Goal: Information Seeking & Learning: Learn about a topic

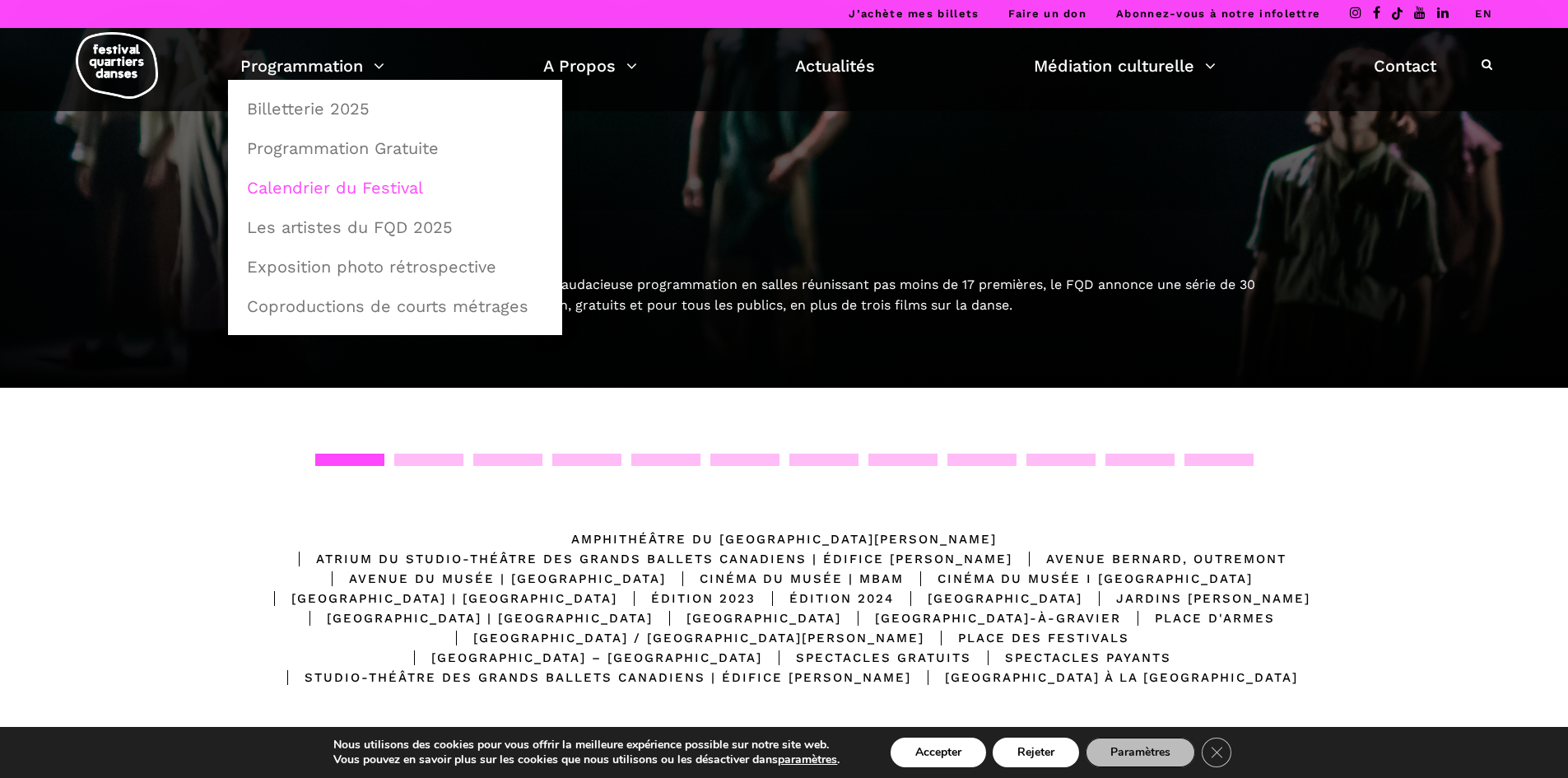
click at [382, 182] on link "Calendrier du Festival" at bounding box center [395, 188] width 316 height 38
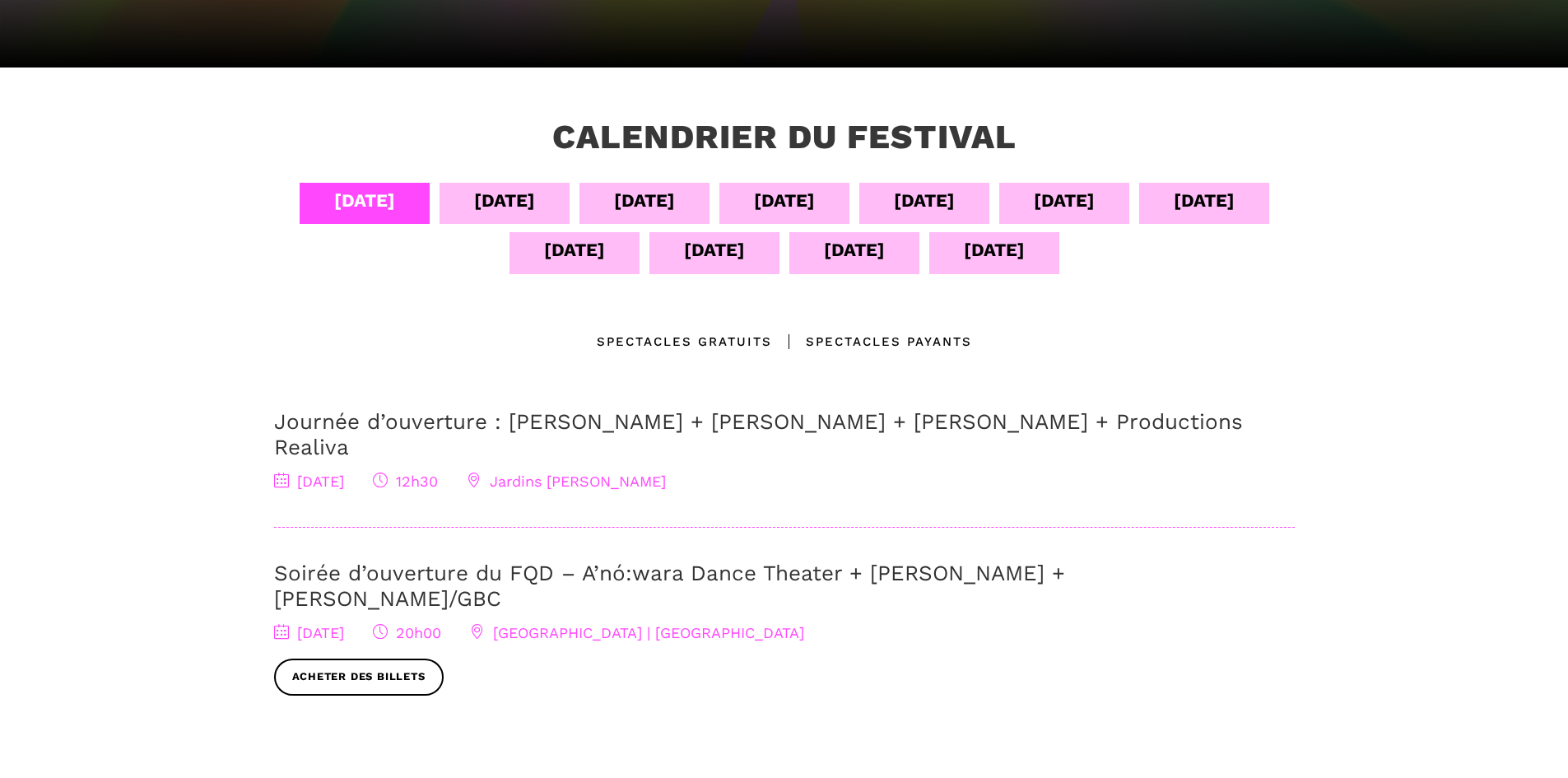
scroll to position [329, 0]
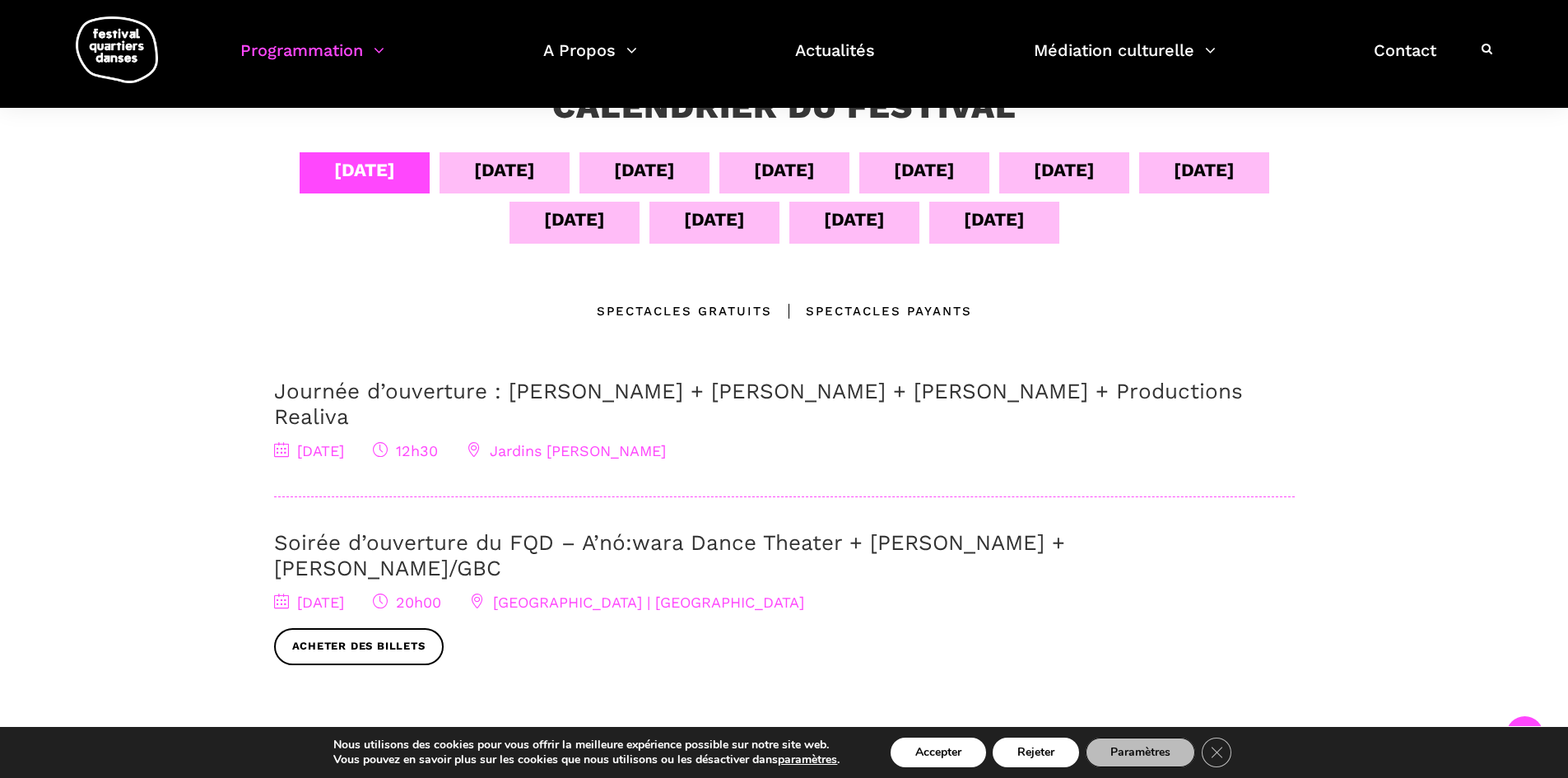
drag, startPoint x: 458, startPoint y: 170, endPoint x: 307, endPoint y: 191, distance: 152.9
click at [458, 170] on div "05 sept" at bounding box center [504, 172] width 130 height 41
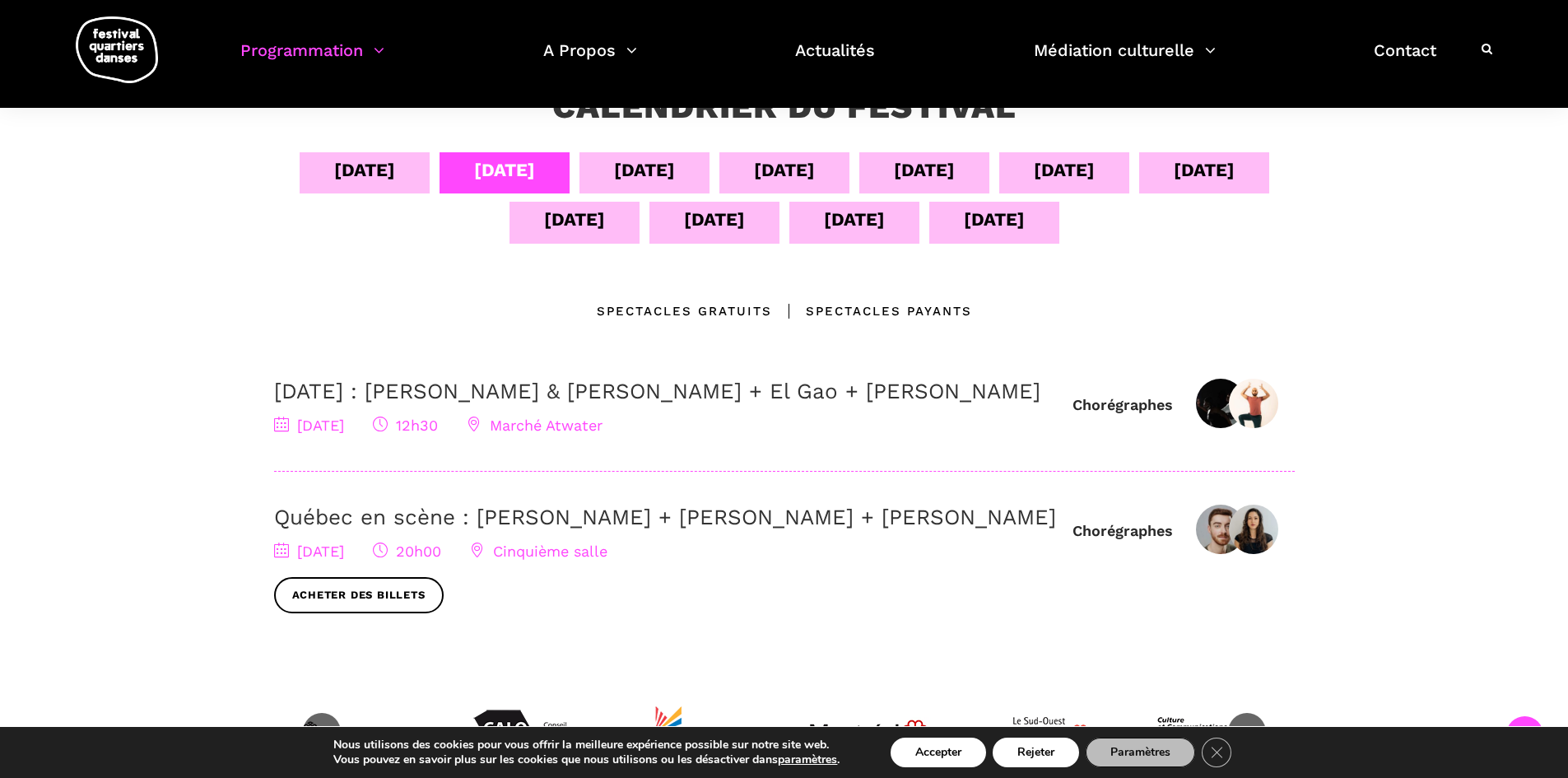
click at [634, 167] on div "06 sept" at bounding box center [644, 170] width 61 height 29
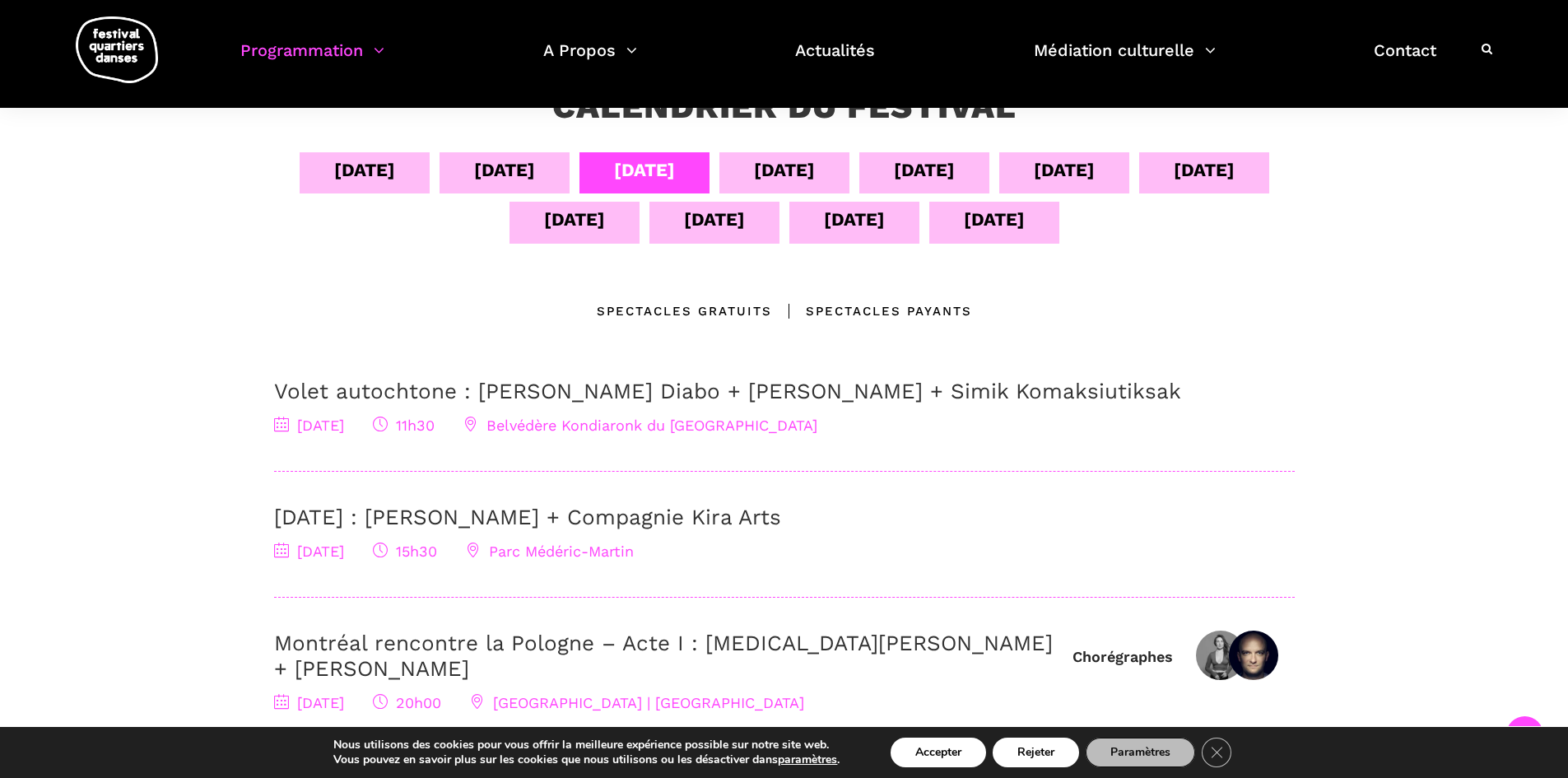
click at [821, 157] on div "07 sept" at bounding box center [784, 172] width 130 height 41
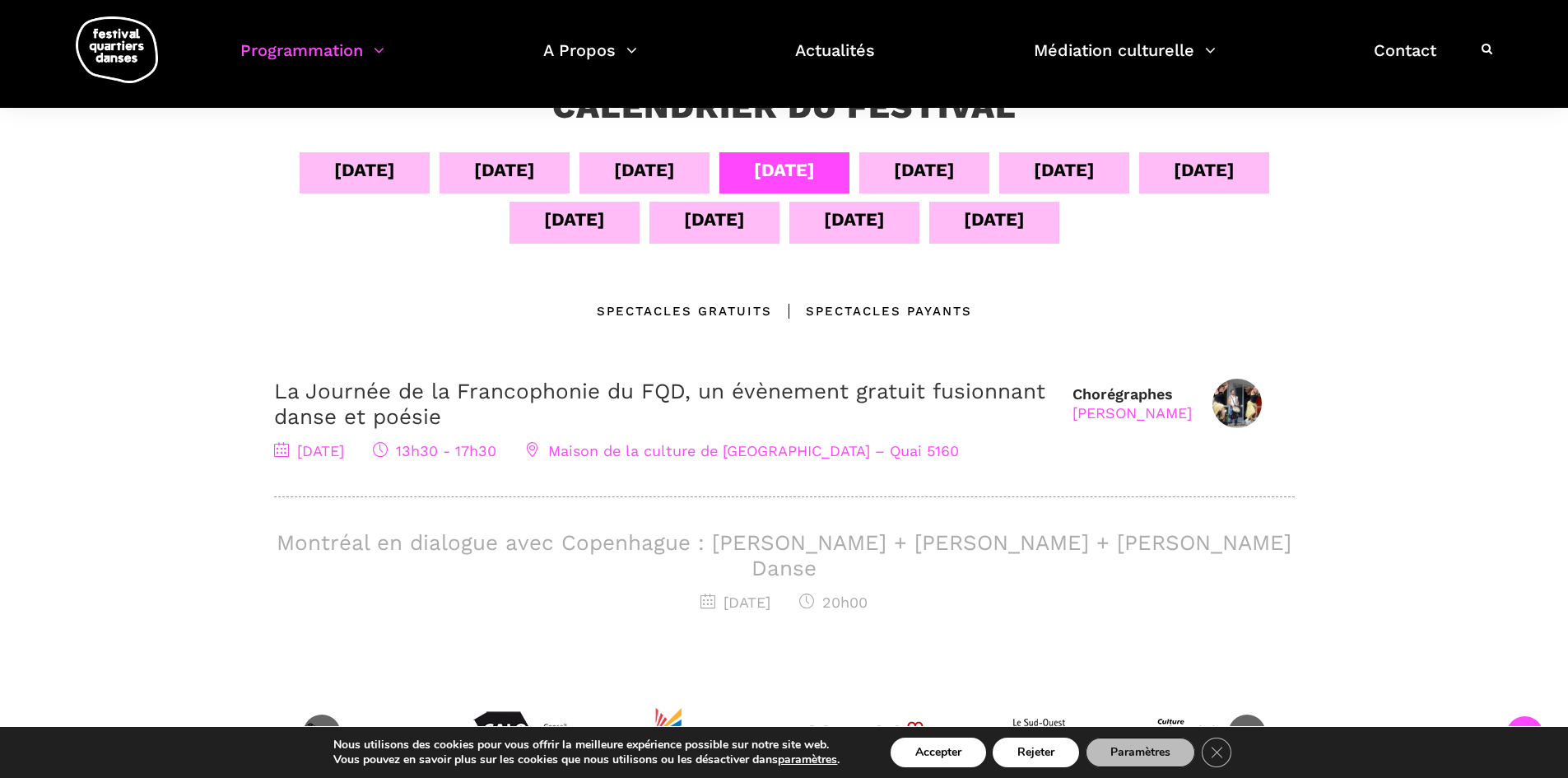
scroll to position [411, 0]
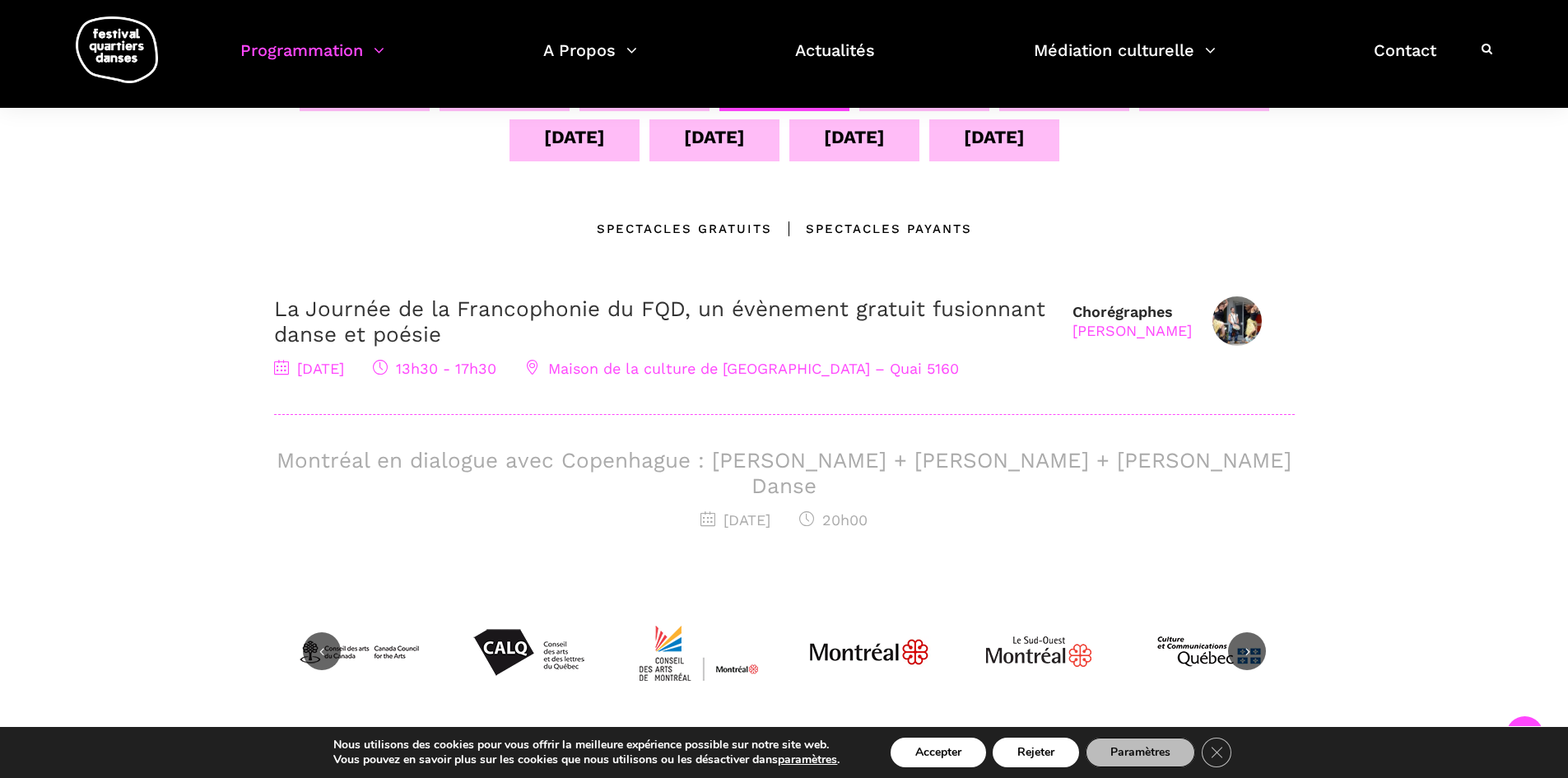
drag, startPoint x: 802, startPoint y: 458, endPoint x: 778, endPoint y: 560, distance: 104.8
click at [778, 560] on div "04 sept 05 sept 06 sept 07 sept 08 sept 09 sept 10 sept 11 sept 12 sept 13 sept…" at bounding box center [784, 330] width 1053 height 520
click at [679, 457] on h3 "Montréal en dialogue avec Copenhague : [PERSON_NAME] + [PERSON_NAME] + [PERSON_…" at bounding box center [784, 473] width 1020 height 51
click at [734, 511] on span "[DATE]" at bounding box center [735, 519] width 70 height 17
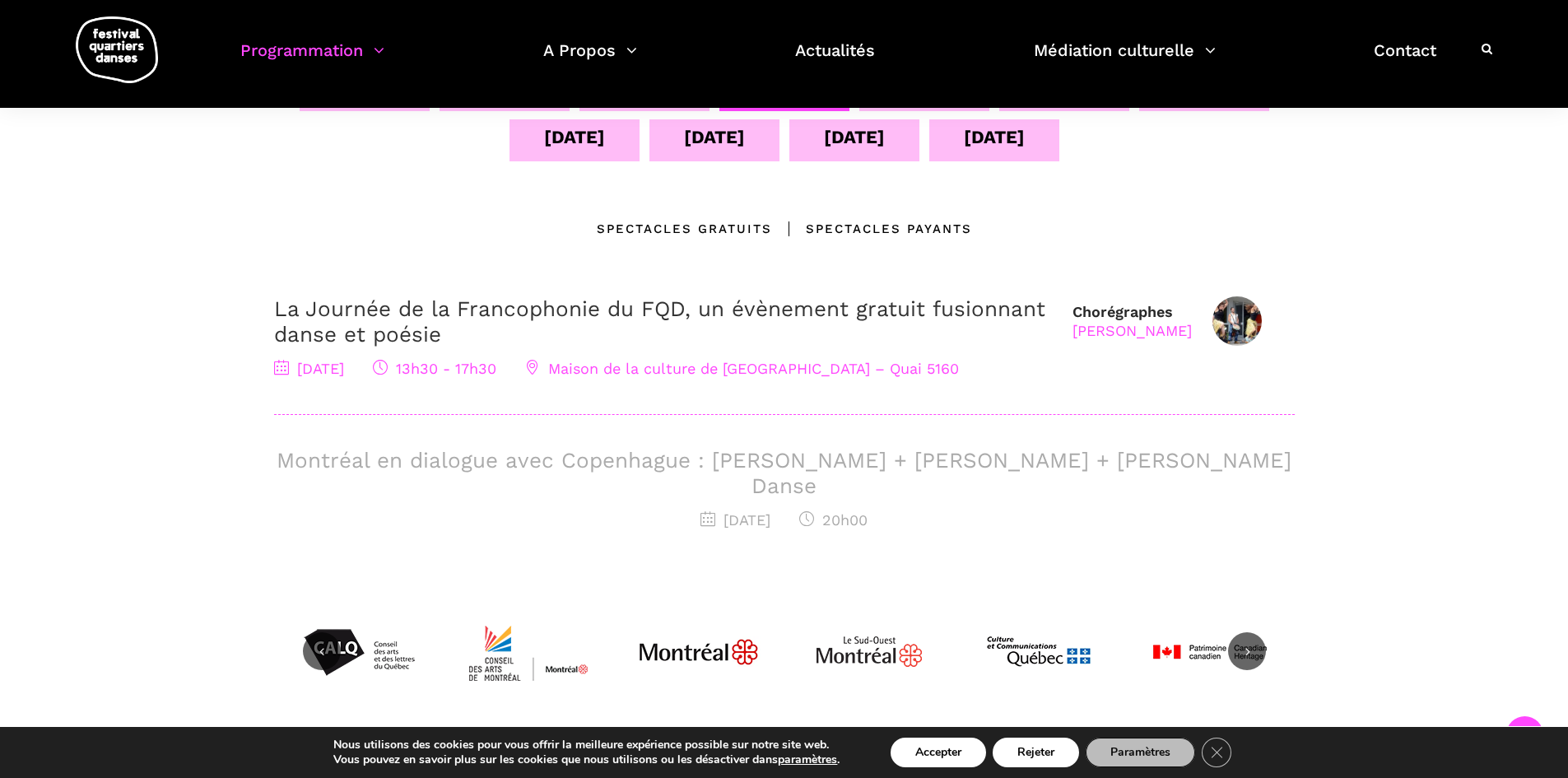
click at [786, 472] on h3 "Montréal en dialogue avec Copenhague : [PERSON_NAME] + [PERSON_NAME] + [PERSON_…" at bounding box center [784, 473] width 1020 height 51
click at [927, 546] on div "04 sept 05 sept 06 sept 07 sept 08 sept 09 sept 10 sept 11 sept 12 sept 13 sept…" at bounding box center [784, 330] width 1053 height 520
click at [871, 508] on div "Chorégraphes Taafé Fanga La Journée de la Francophonie du FQD, un évènement gra…" at bounding box center [784, 430] width 1020 height 269
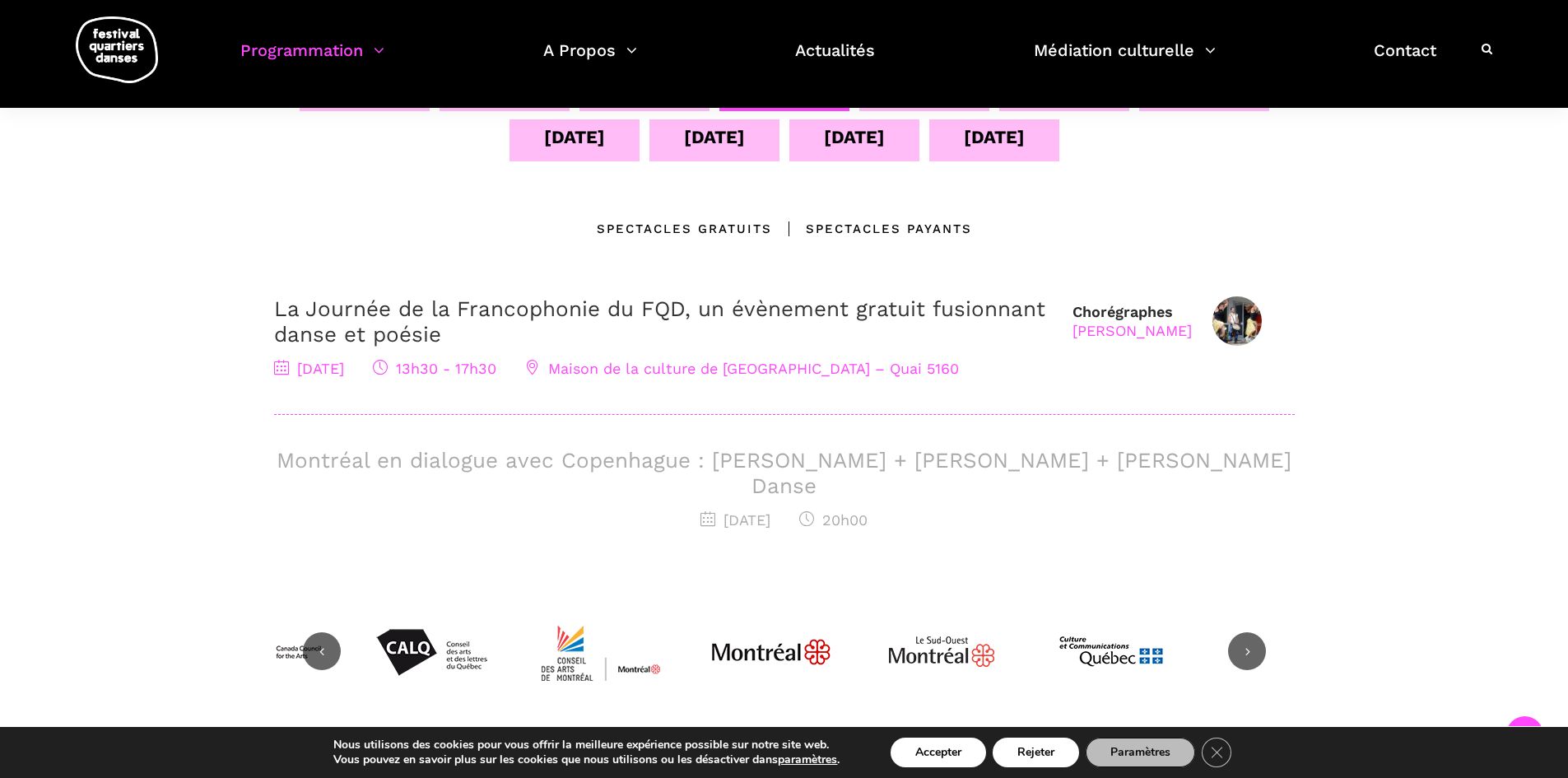
scroll to position [329, 0]
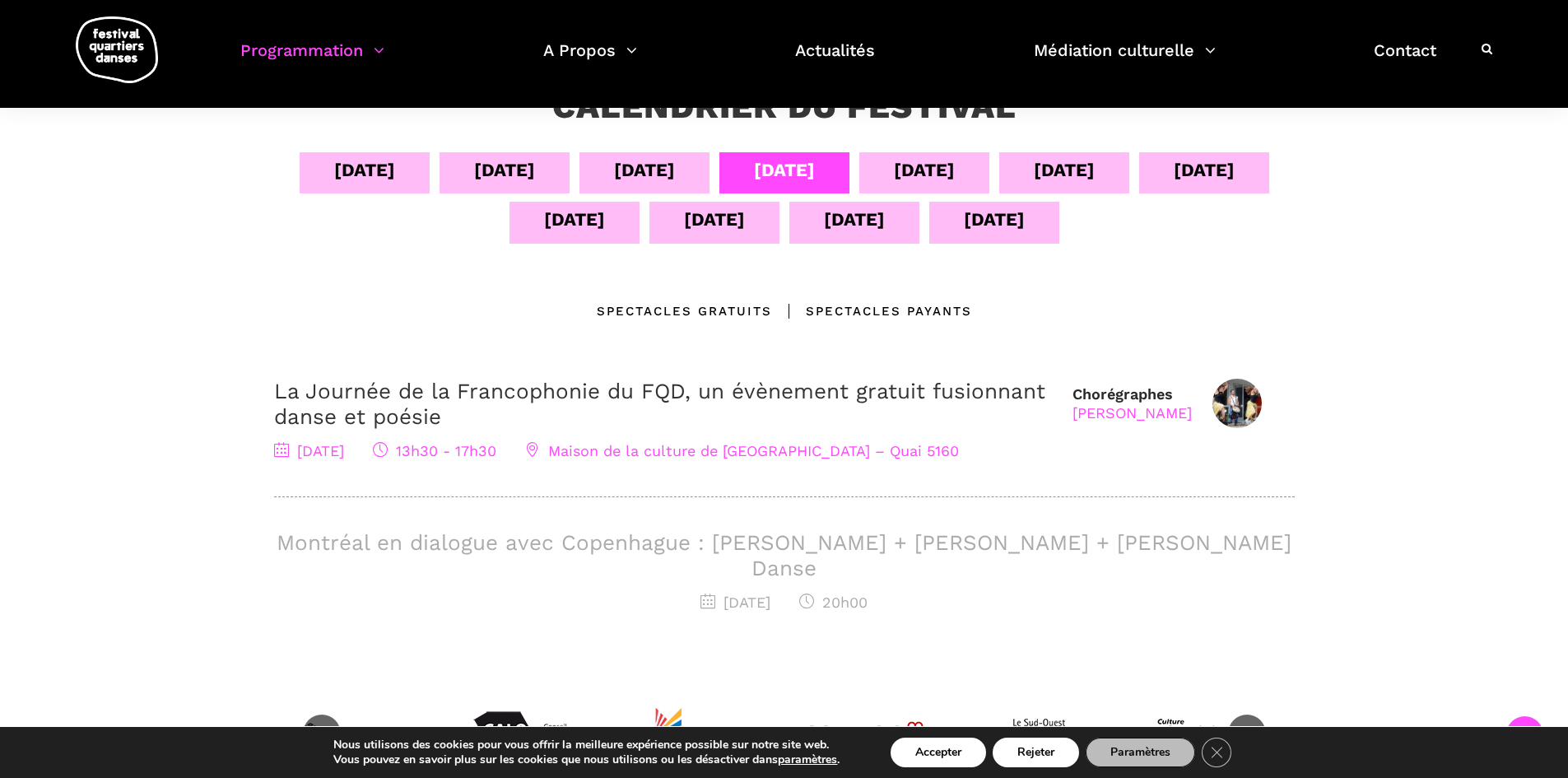
click at [914, 175] on div "08 sept" at bounding box center [924, 170] width 61 height 29
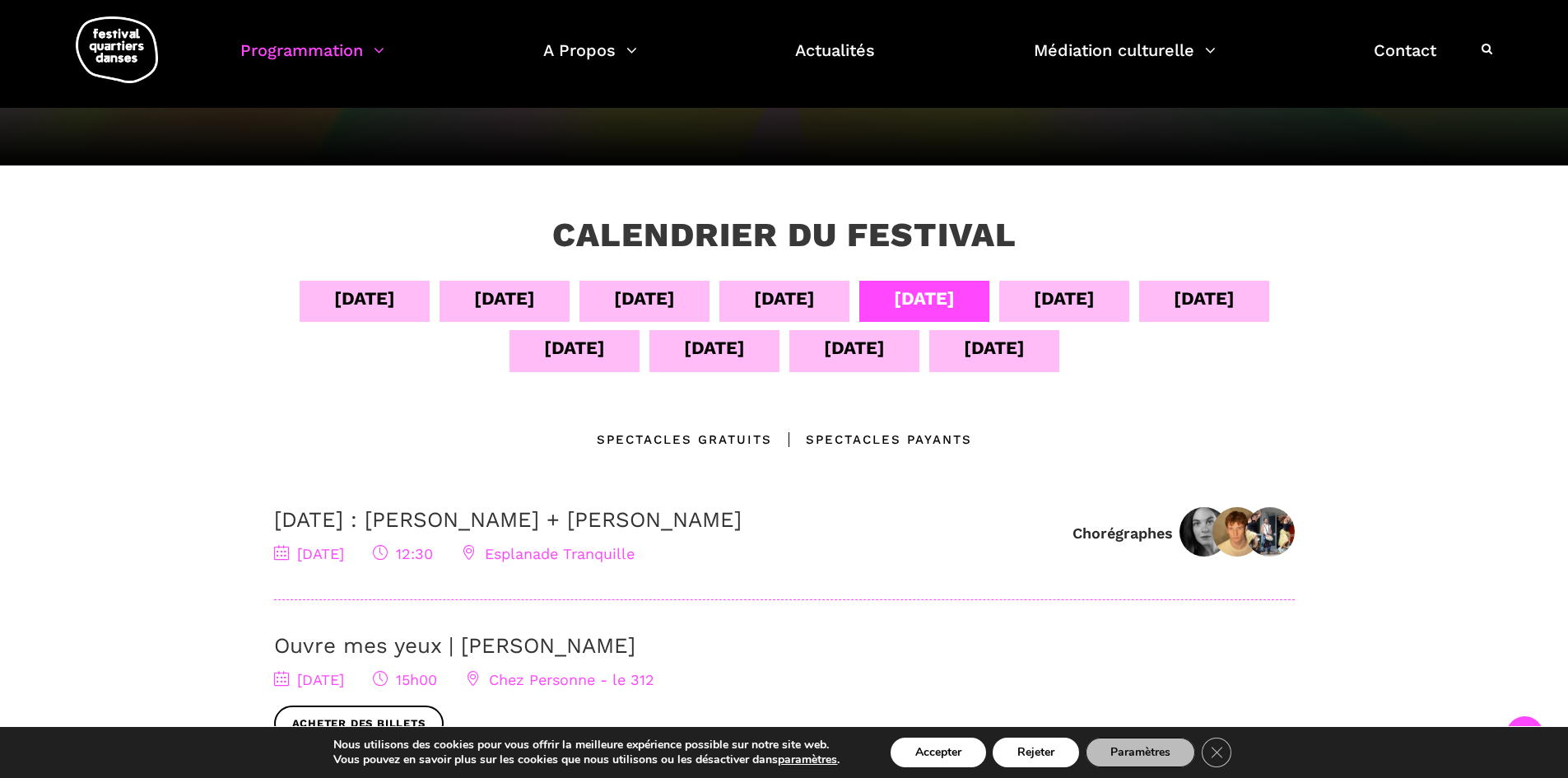
scroll to position [165, 0]
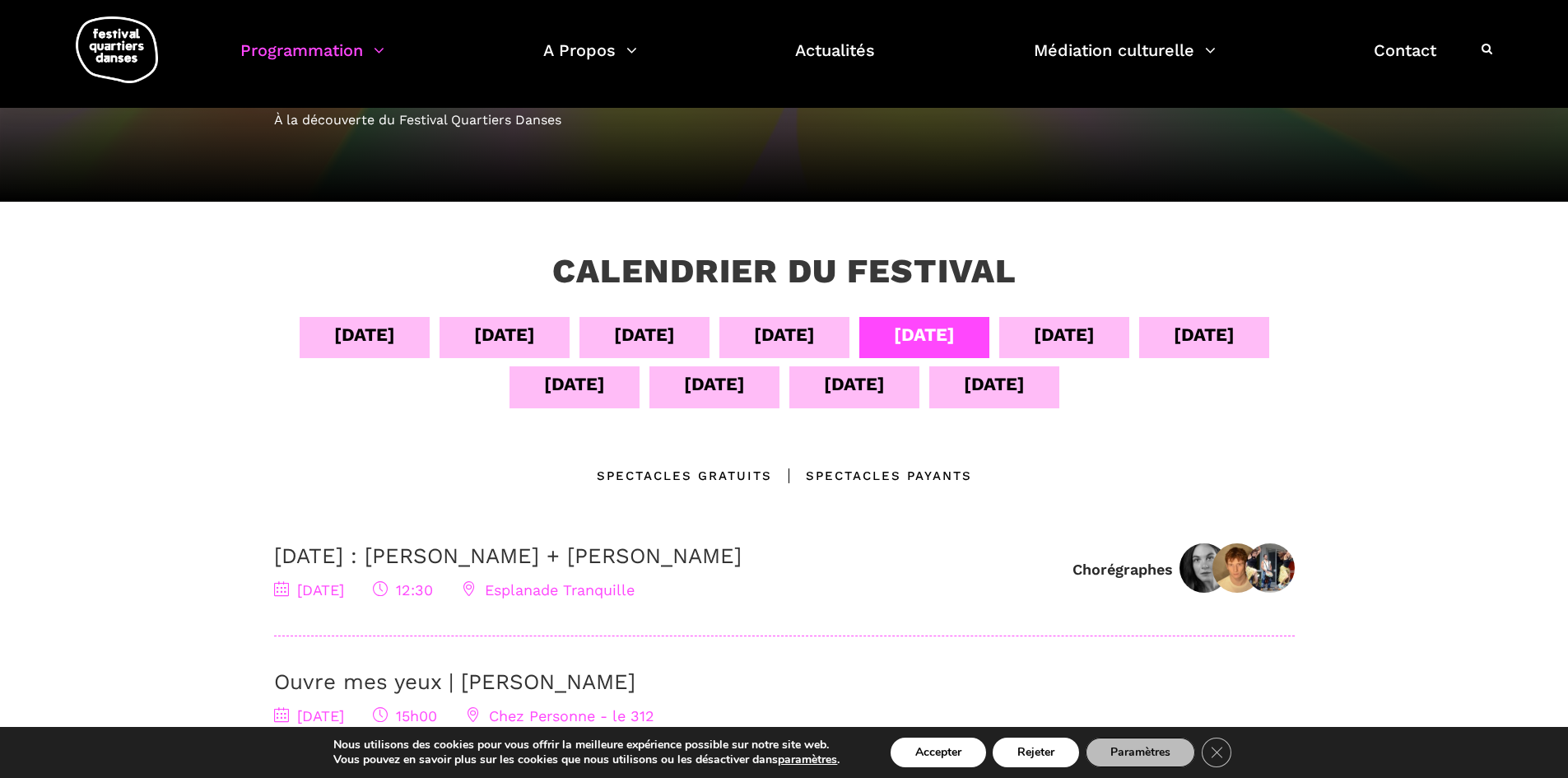
drag, startPoint x: 1113, startPoint y: 337, endPoint x: 1104, endPoint y: 339, distance: 8.6
click at [1113, 337] on div "09 sept" at bounding box center [1064, 337] width 130 height 41
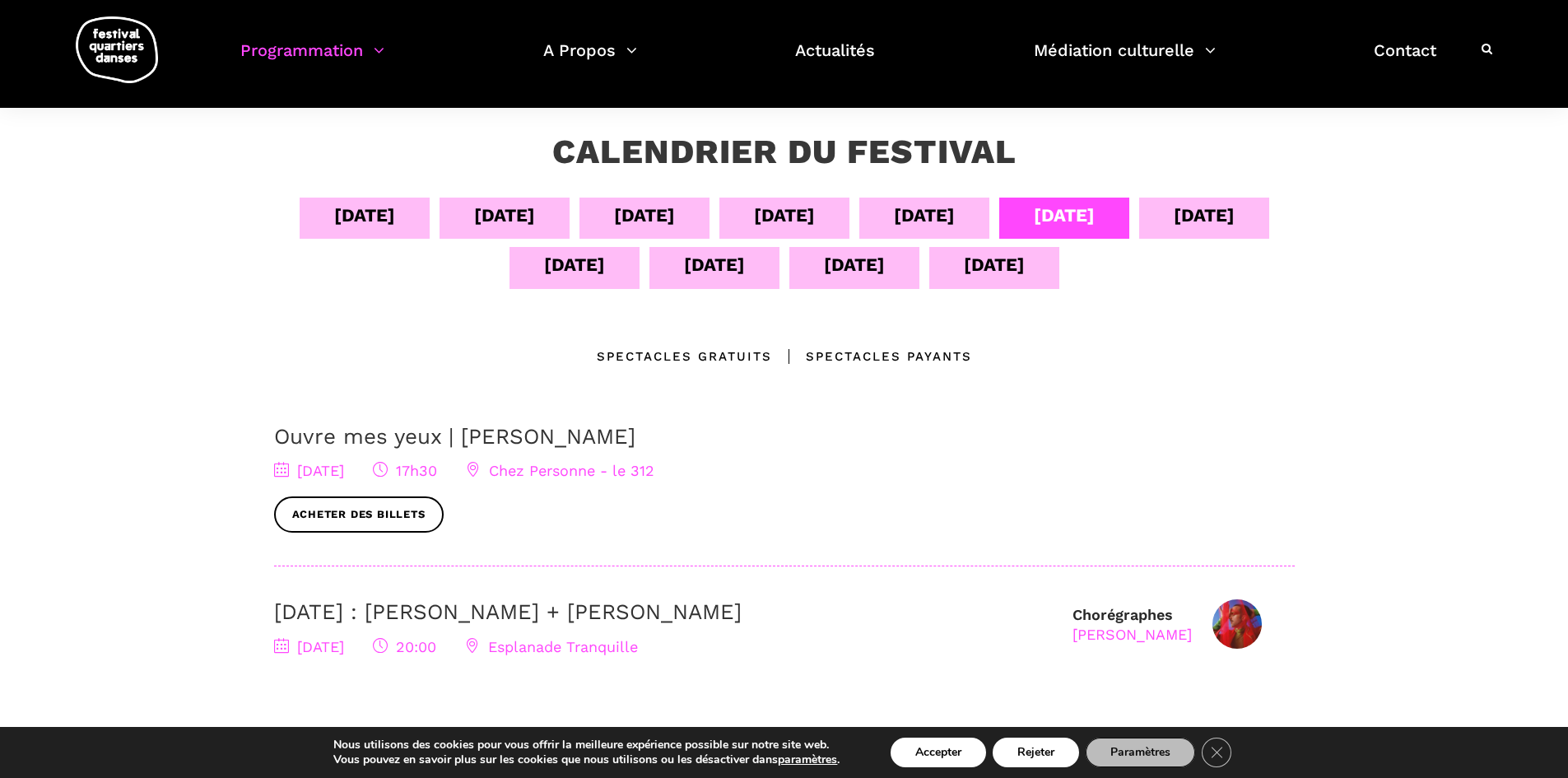
scroll to position [329, 0]
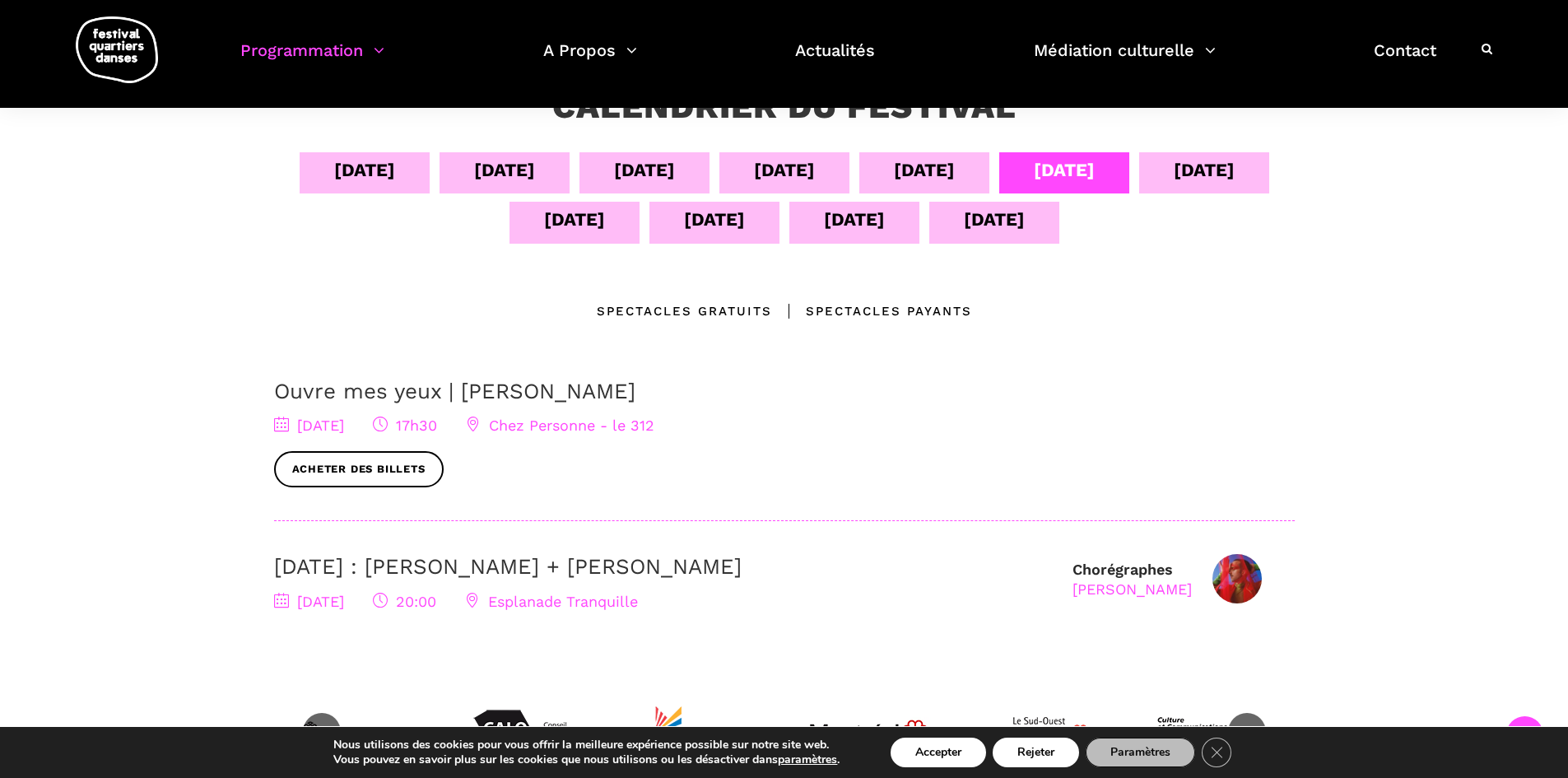
click at [1206, 168] on div "10 sept" at bounding box center [1203, 170] width 61 height 29
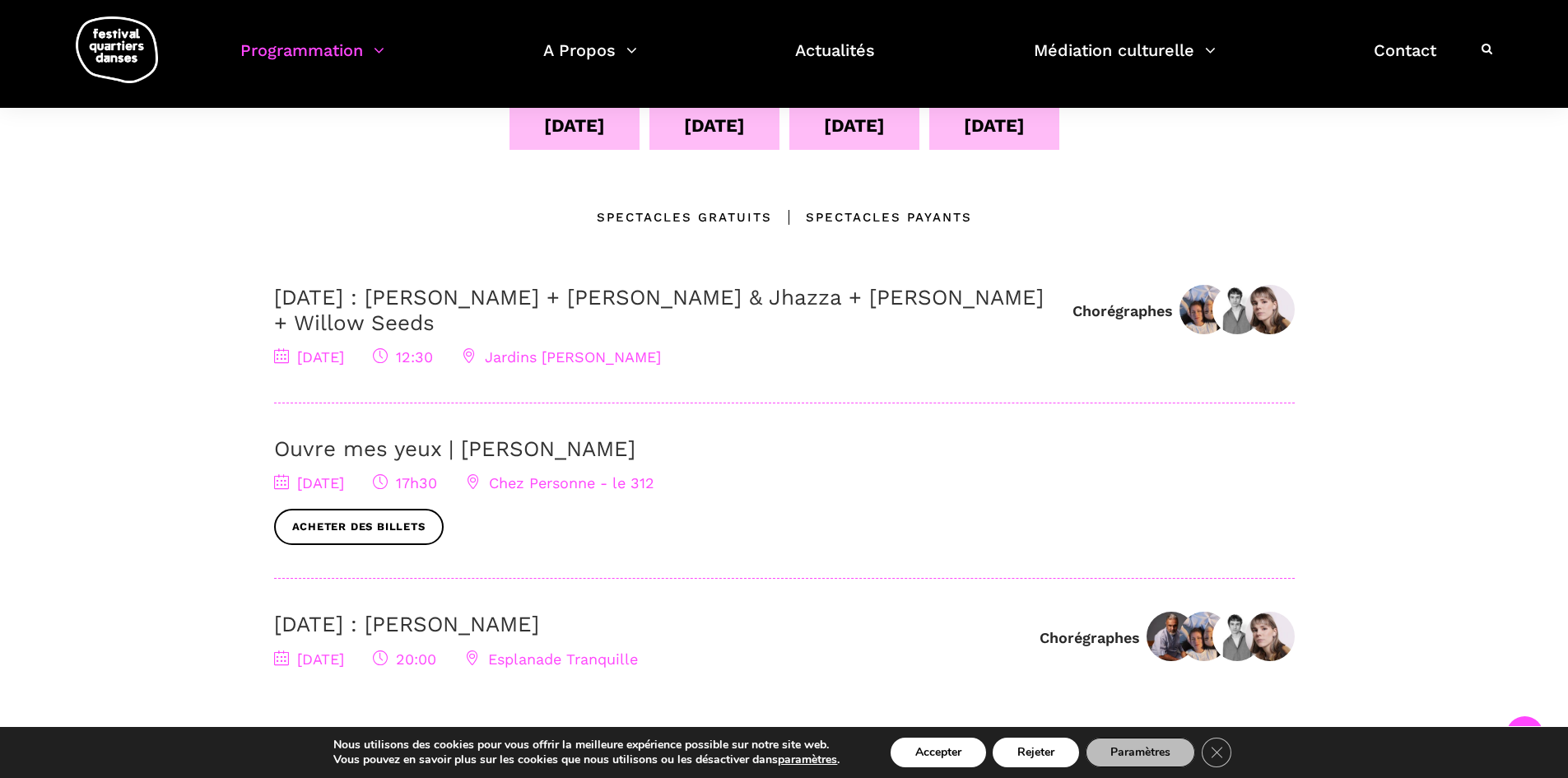
scroll to position [411, 0]
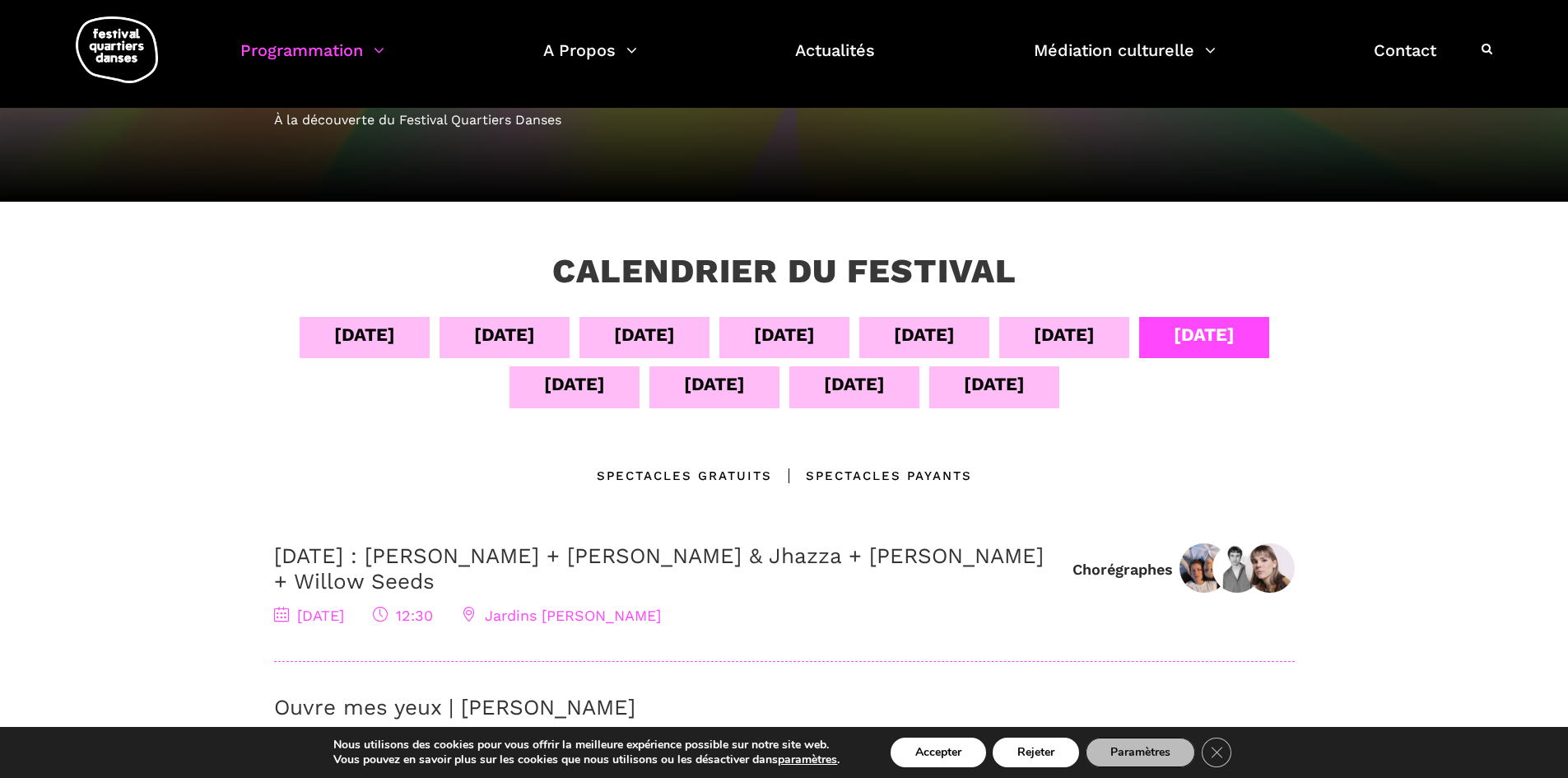
click at [519, 381] on div "11 sept" at bounding box center [574, 386] width 130 height 41
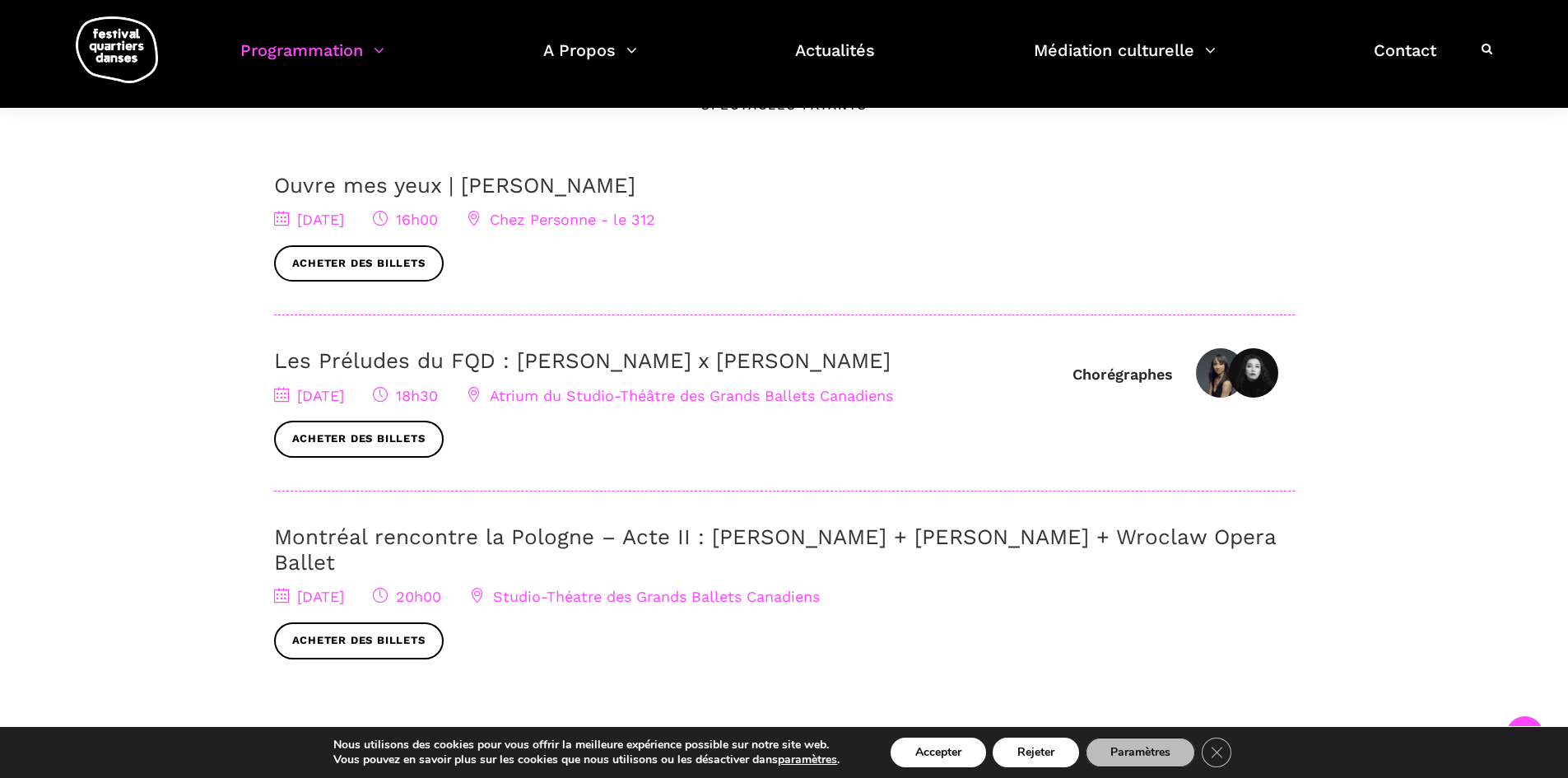
scroll to position [576, 0]
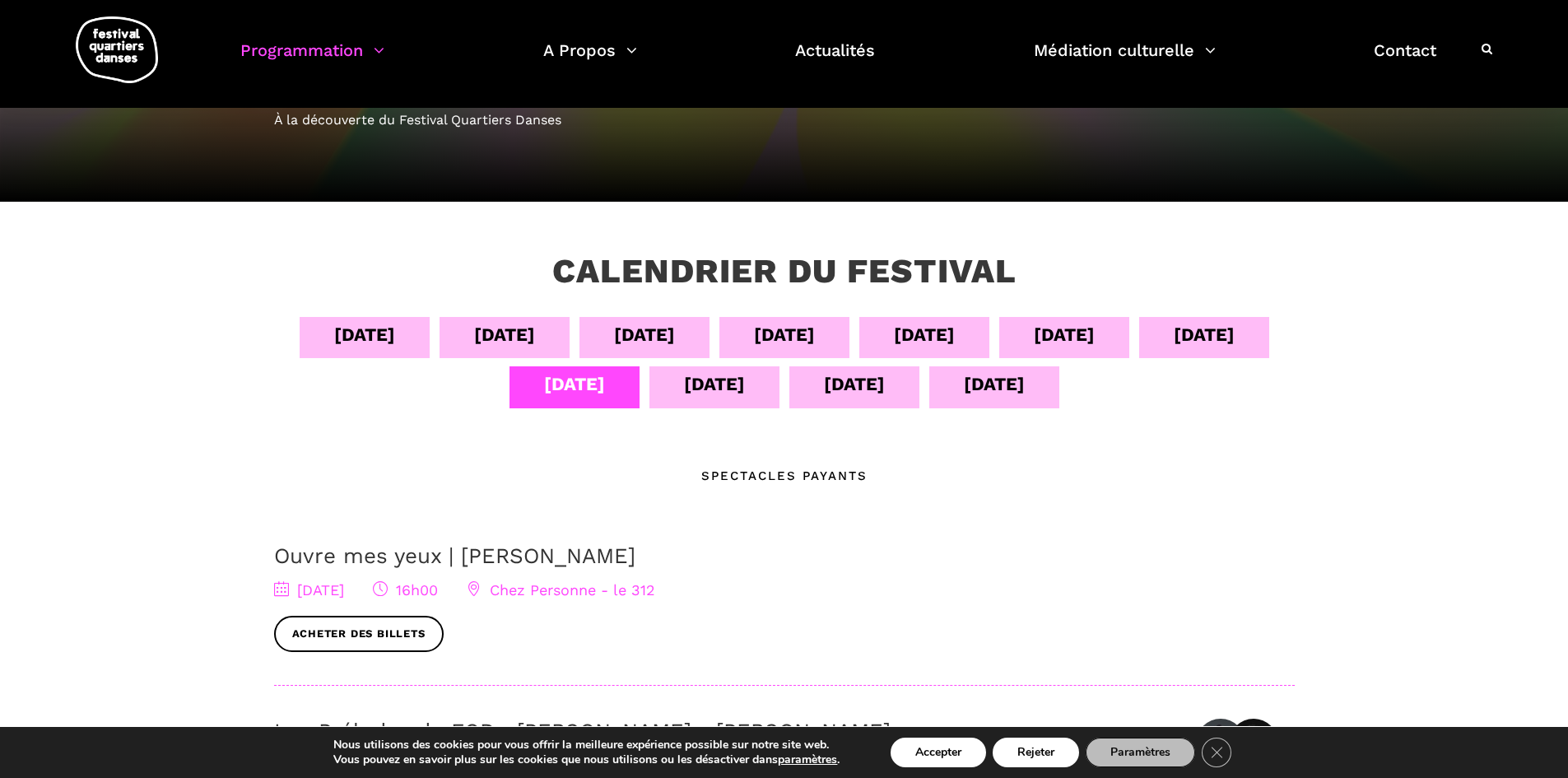
click at [743, 385] on div "12 sept" at bounding box center [714, 386] width 130 height 41
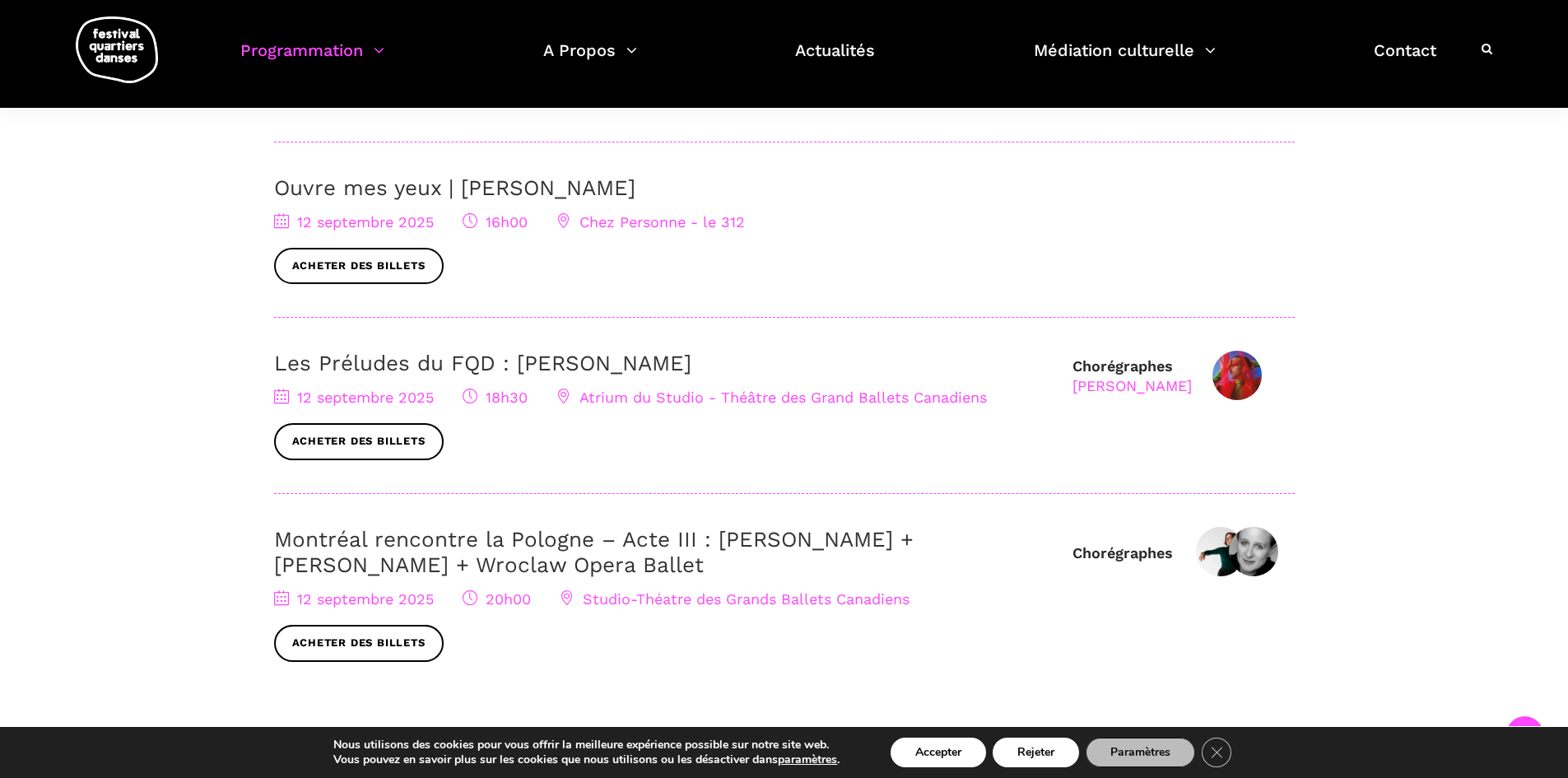
scroll to position [741, 0]
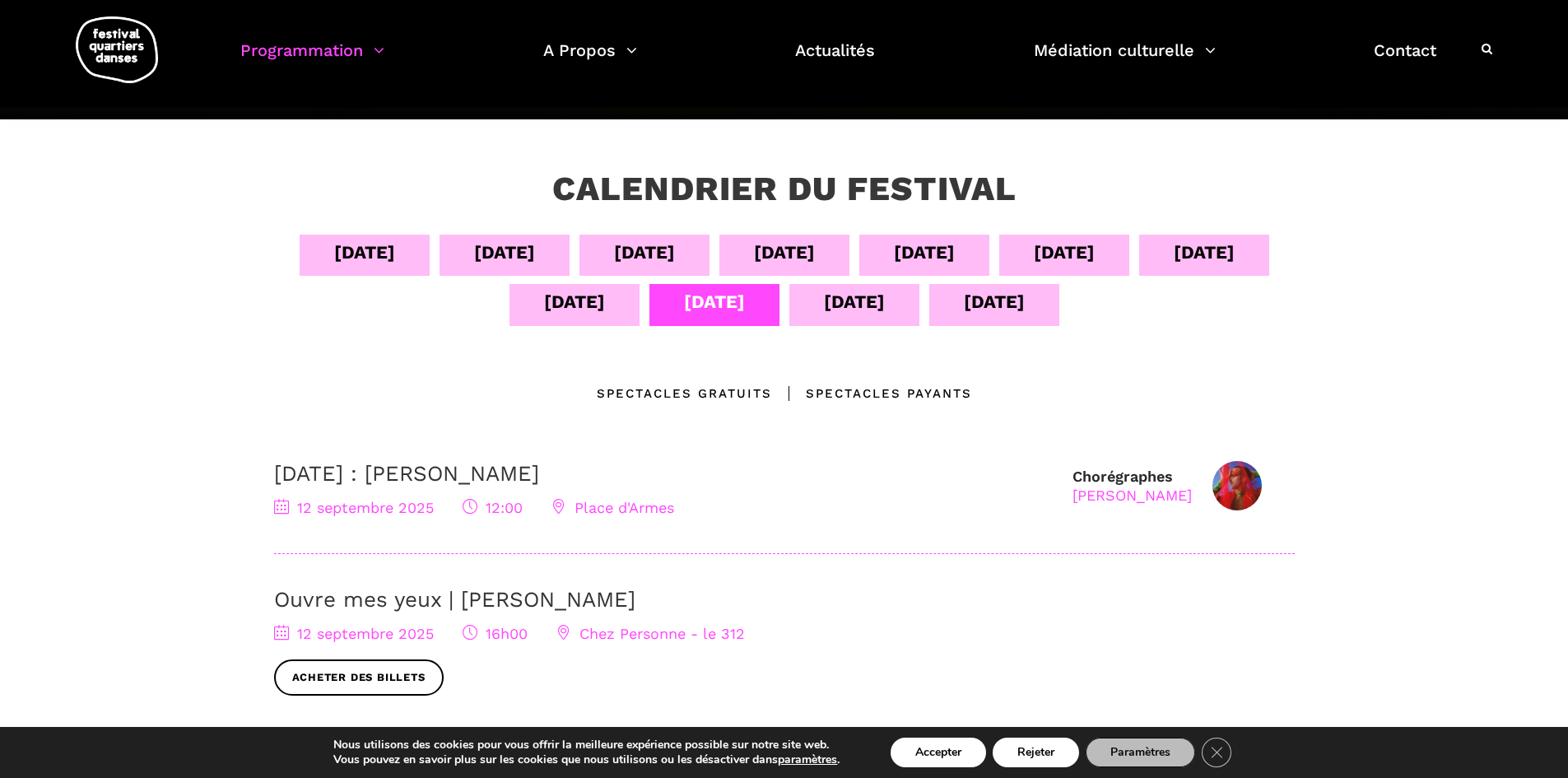
click at [887, 307] on div "13 sept" at bounding box center [854, 304] width 130 height 41
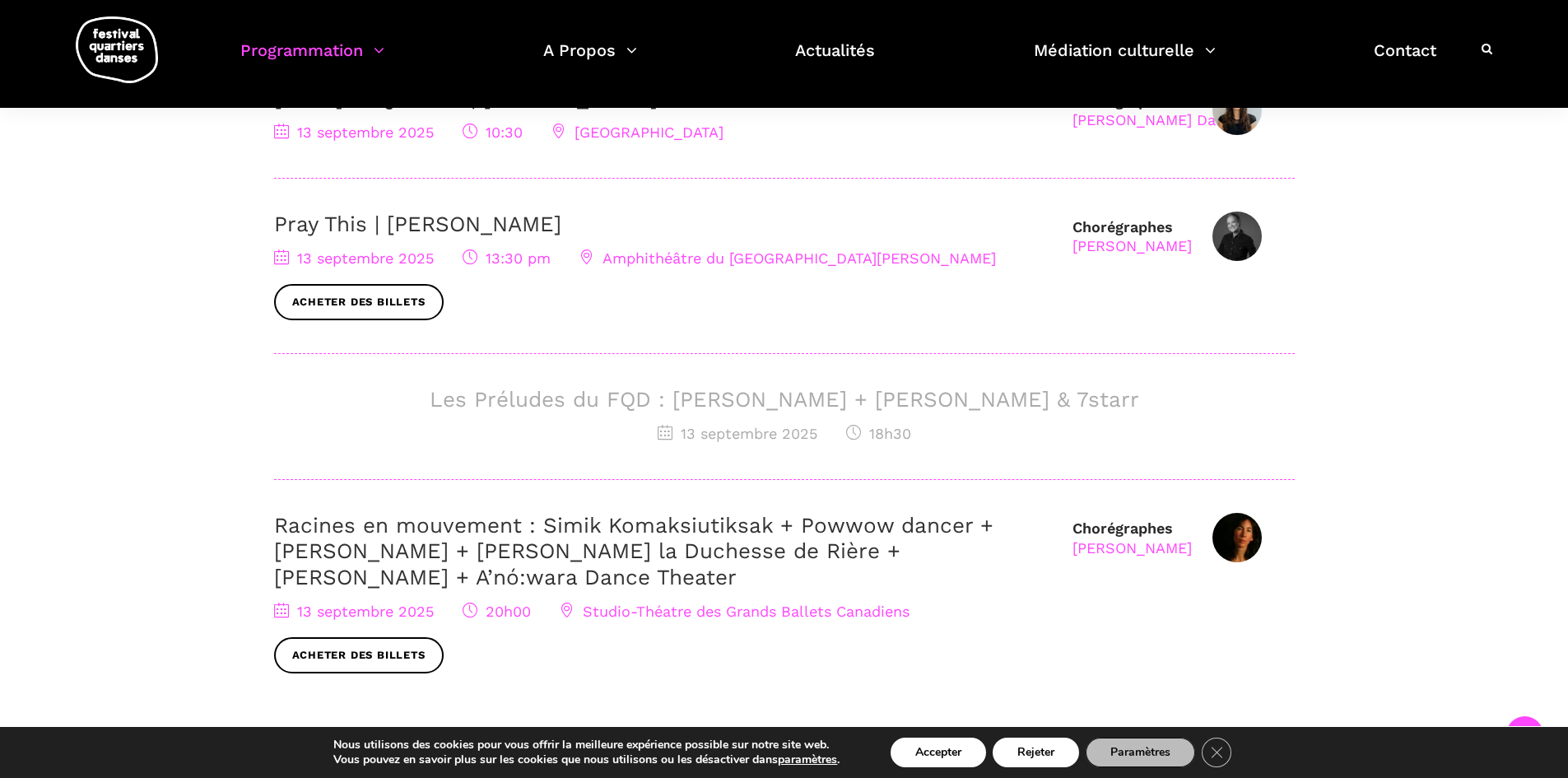
scroll to position [658, 0]
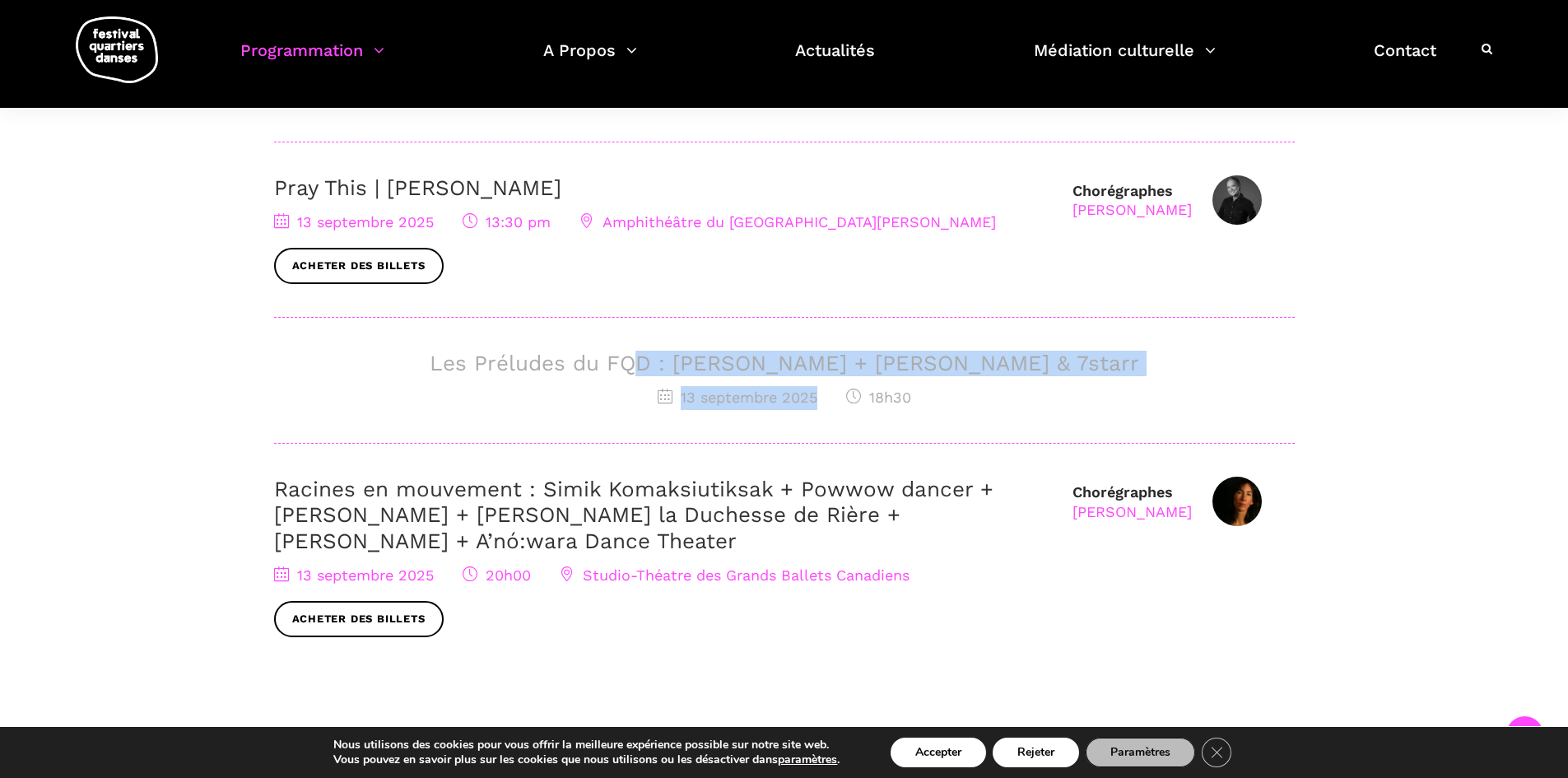
drag, startPoint x: 841, startPoint y: 409, endPoint x: 694, endPoint y: 408, distance: 147.3
click at [626, 373] on div "Les Préludes du FQD : Daniela Jezerinac + Charles Brecard & 7starr 13 septembre…" at bounding box center [784, 397] width 1020 height 93
click at [559, 417] on div "Les Préludes du FQD : Daniela Jezerinac + Charles Brecard & 7starr 13 septembre…" at bounding box center [784, 397] width 1020 height 93
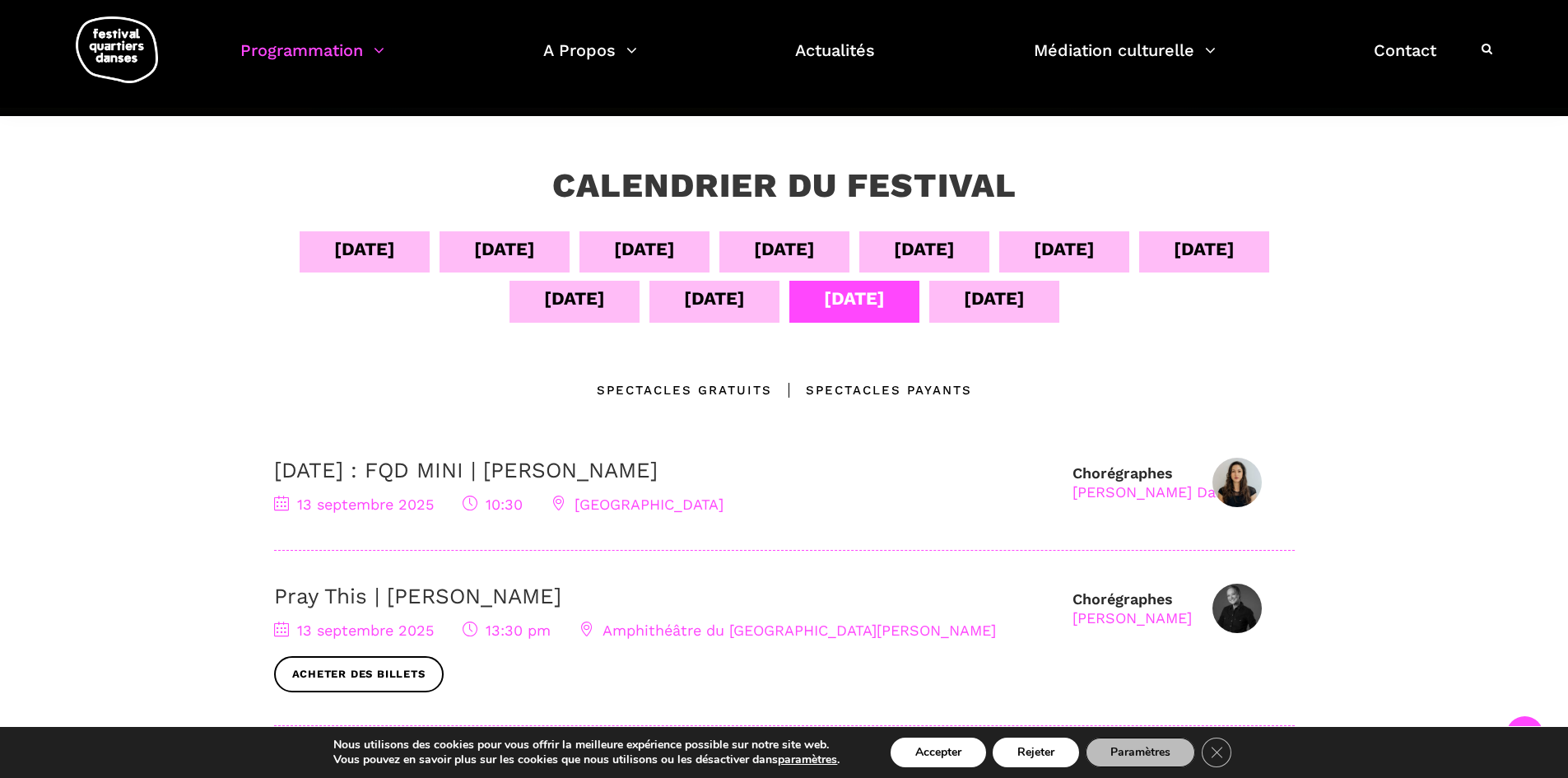
scroll to position [247, 0]
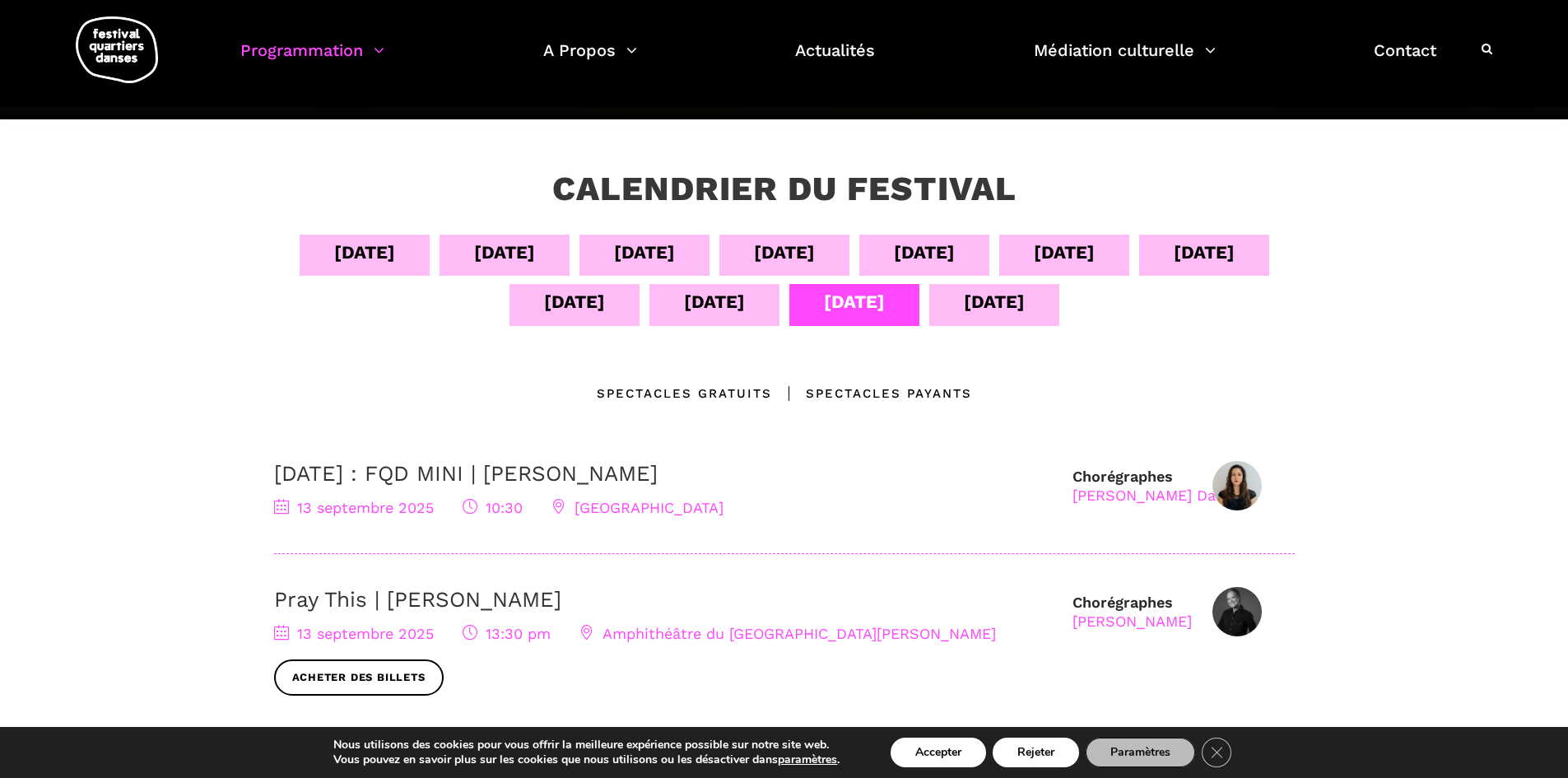
click at [993, 295] on div "14 sept" at bounding box center [994, 301] width 61 height 29
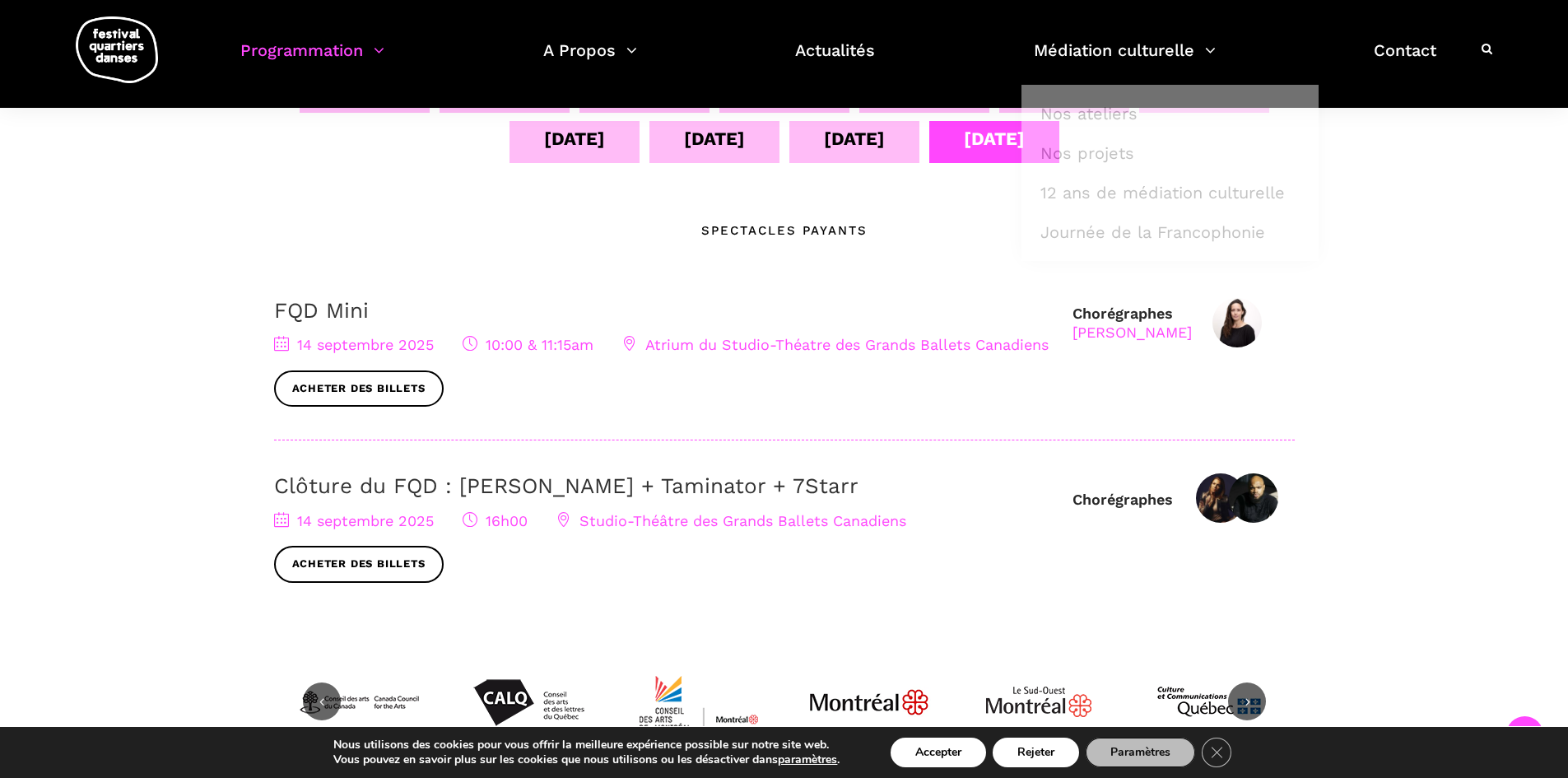
scroll to position [0, 0]
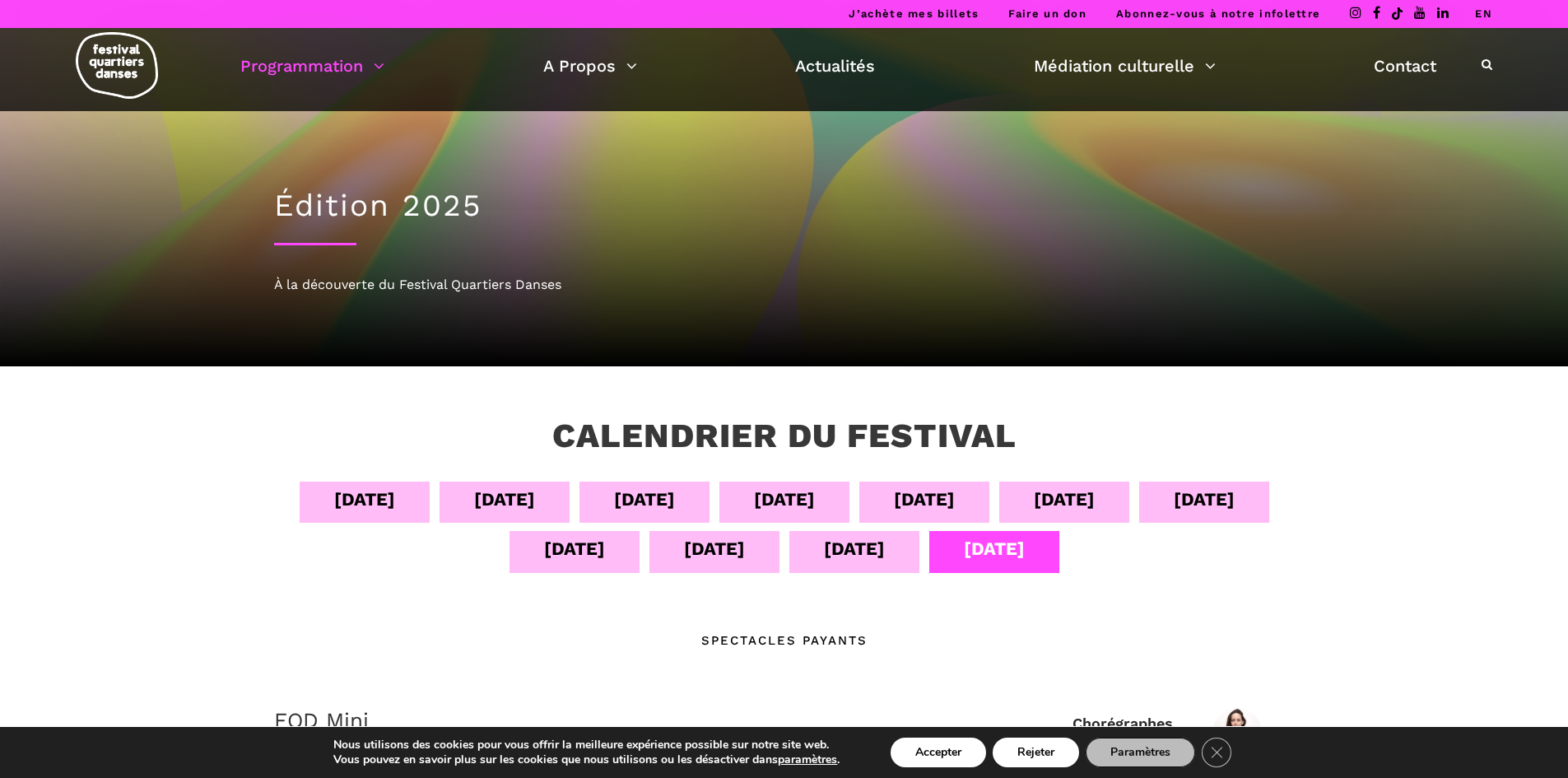
click at [577, 560] on div "11 sept" at bounding box center [574, 548] width 61 height 29
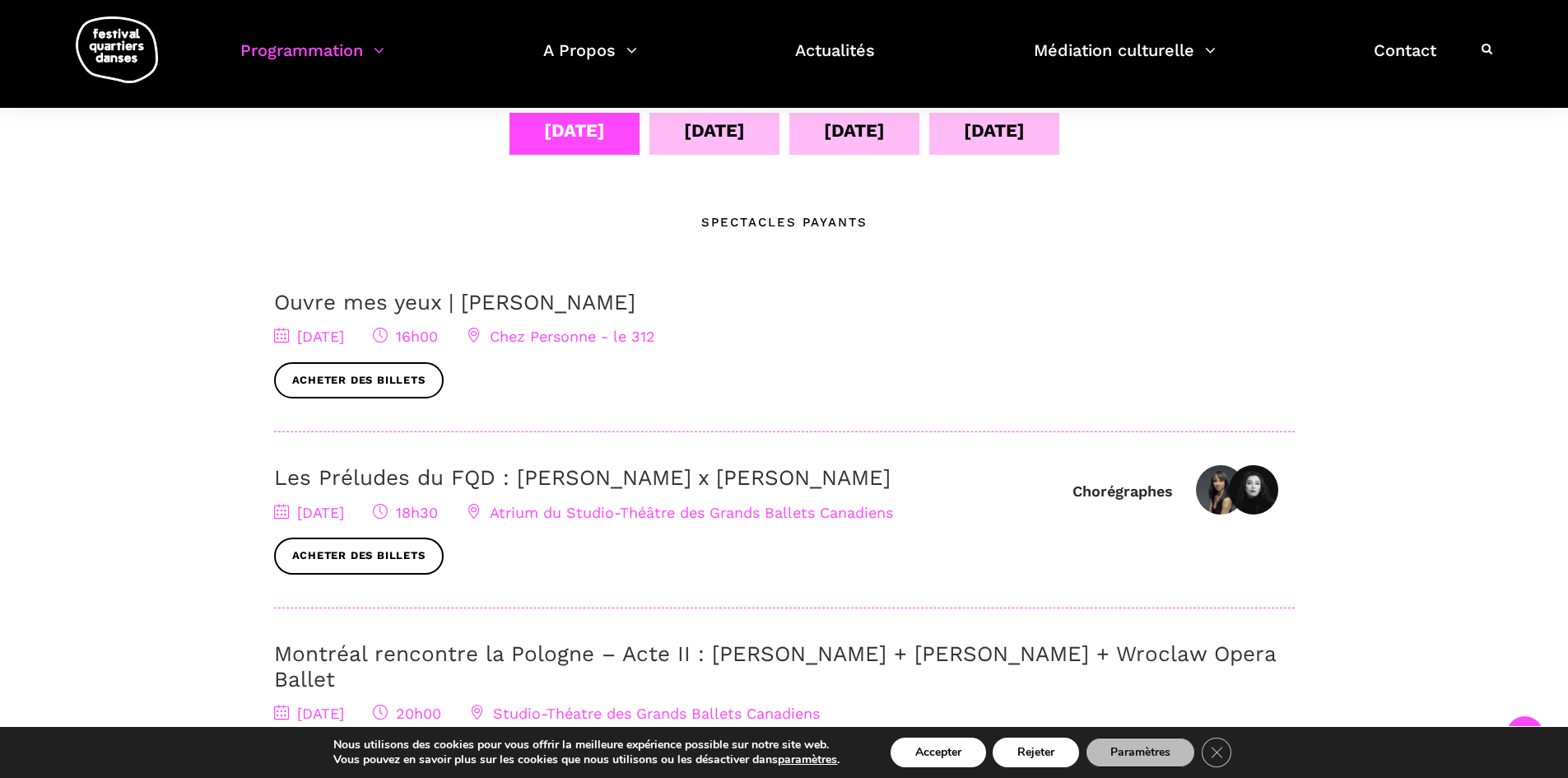
scroll to position [411, 0]
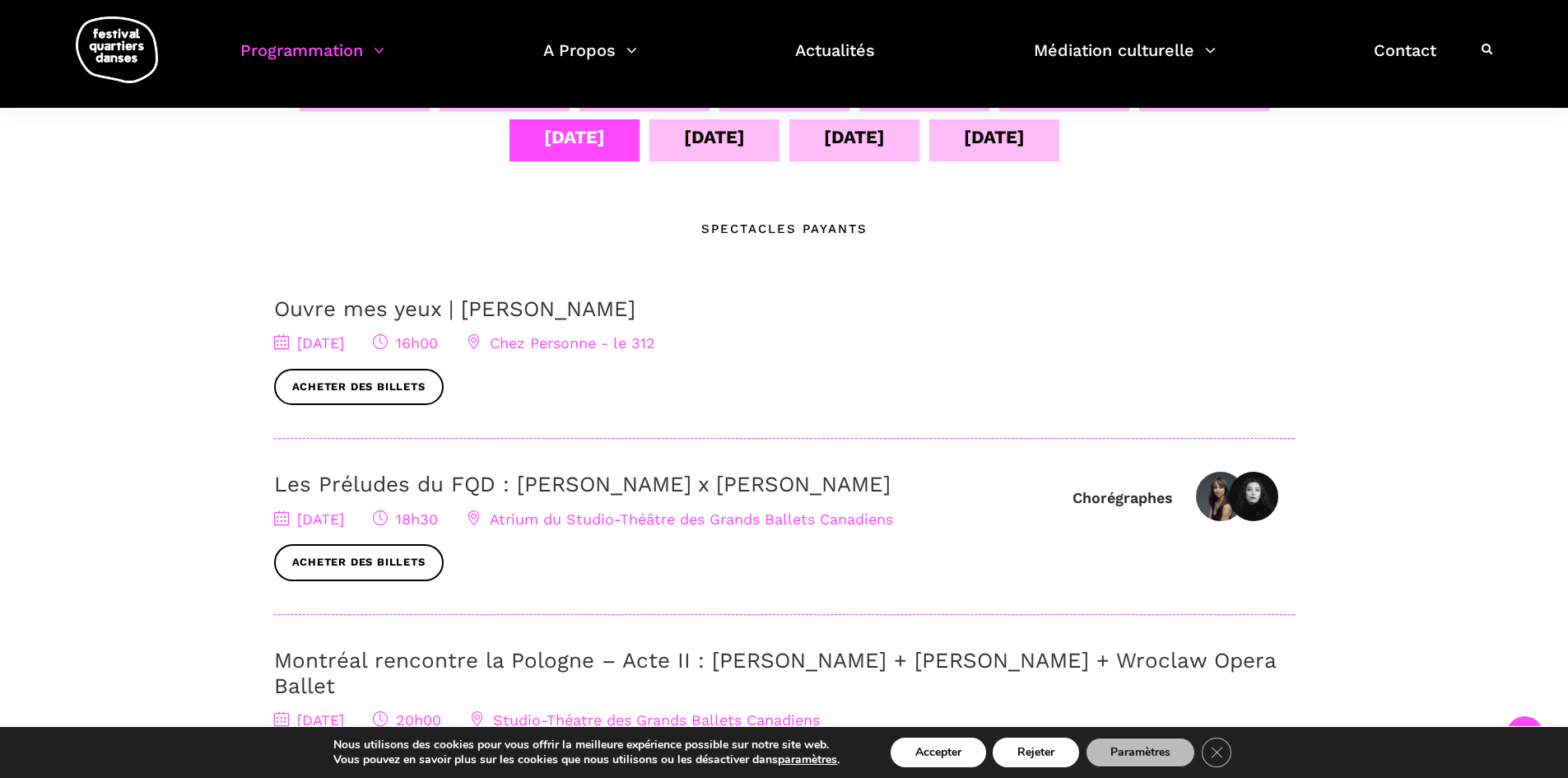
click at [709, 132] on div "12 sept" at bounding box center [714, 137] width 61 height 29
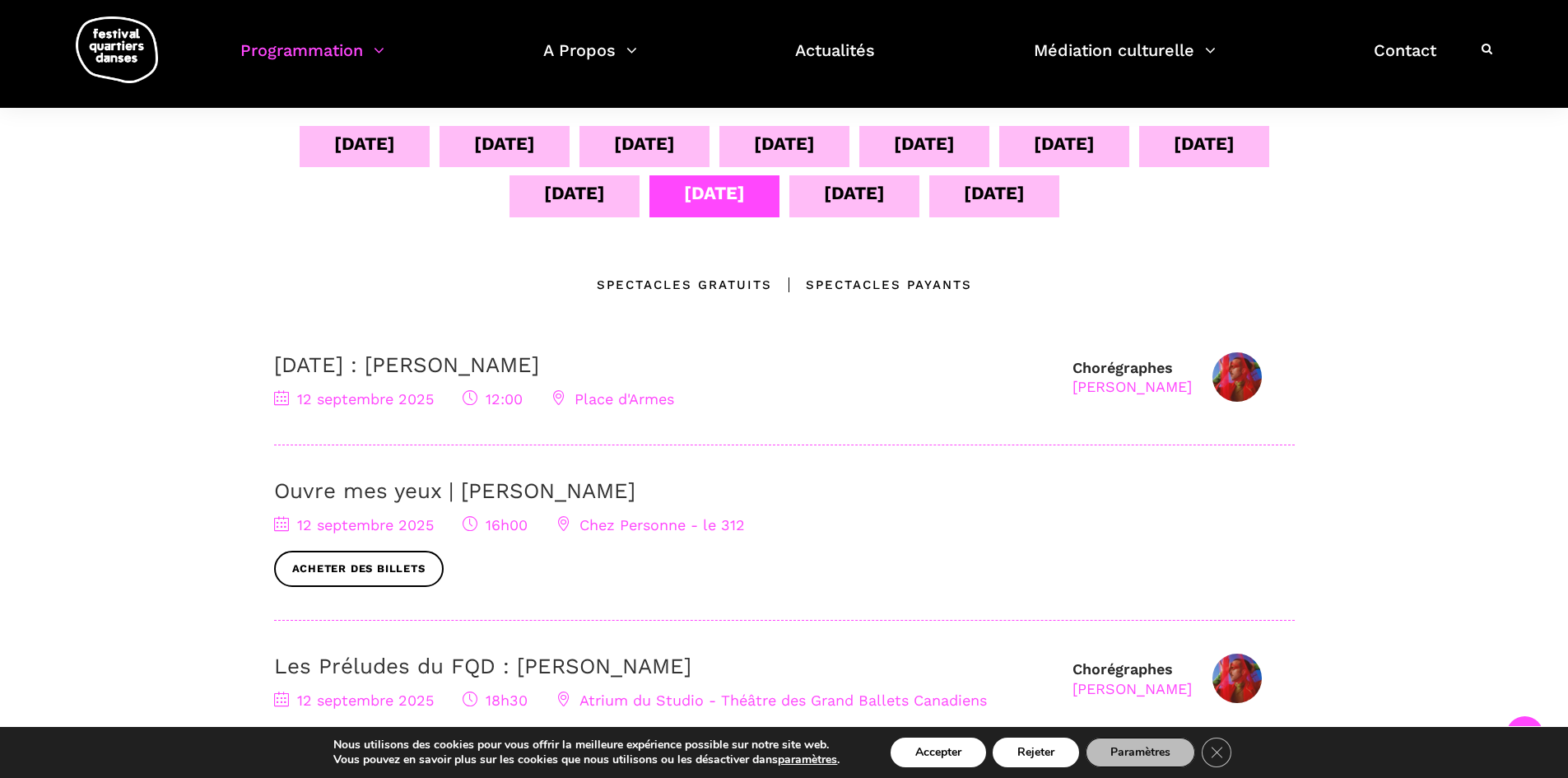
scroll to position [329, 0]
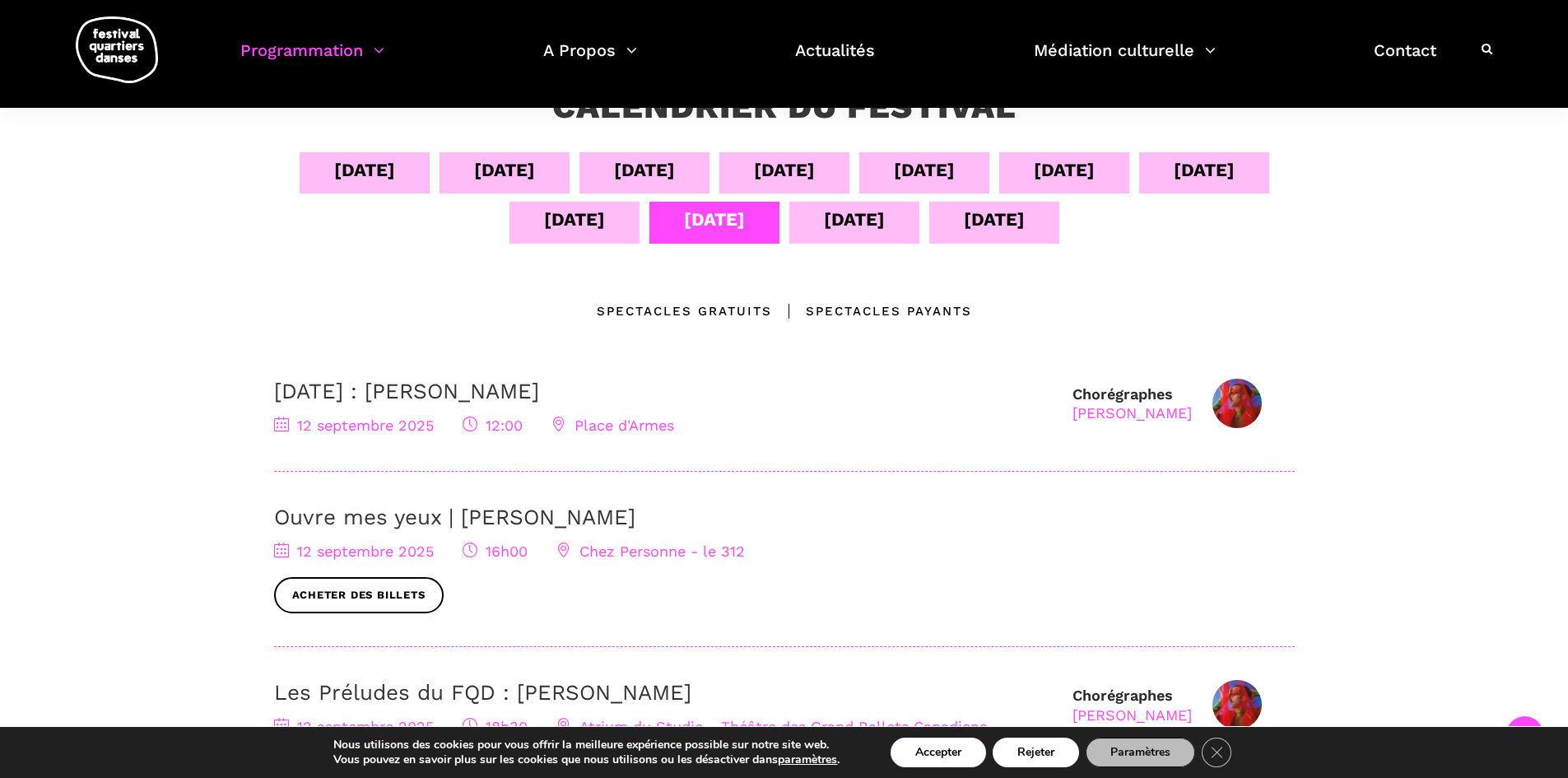
click at [603, 228] on div "11 sept" at bounding box center [574, 222] width 130 height 41
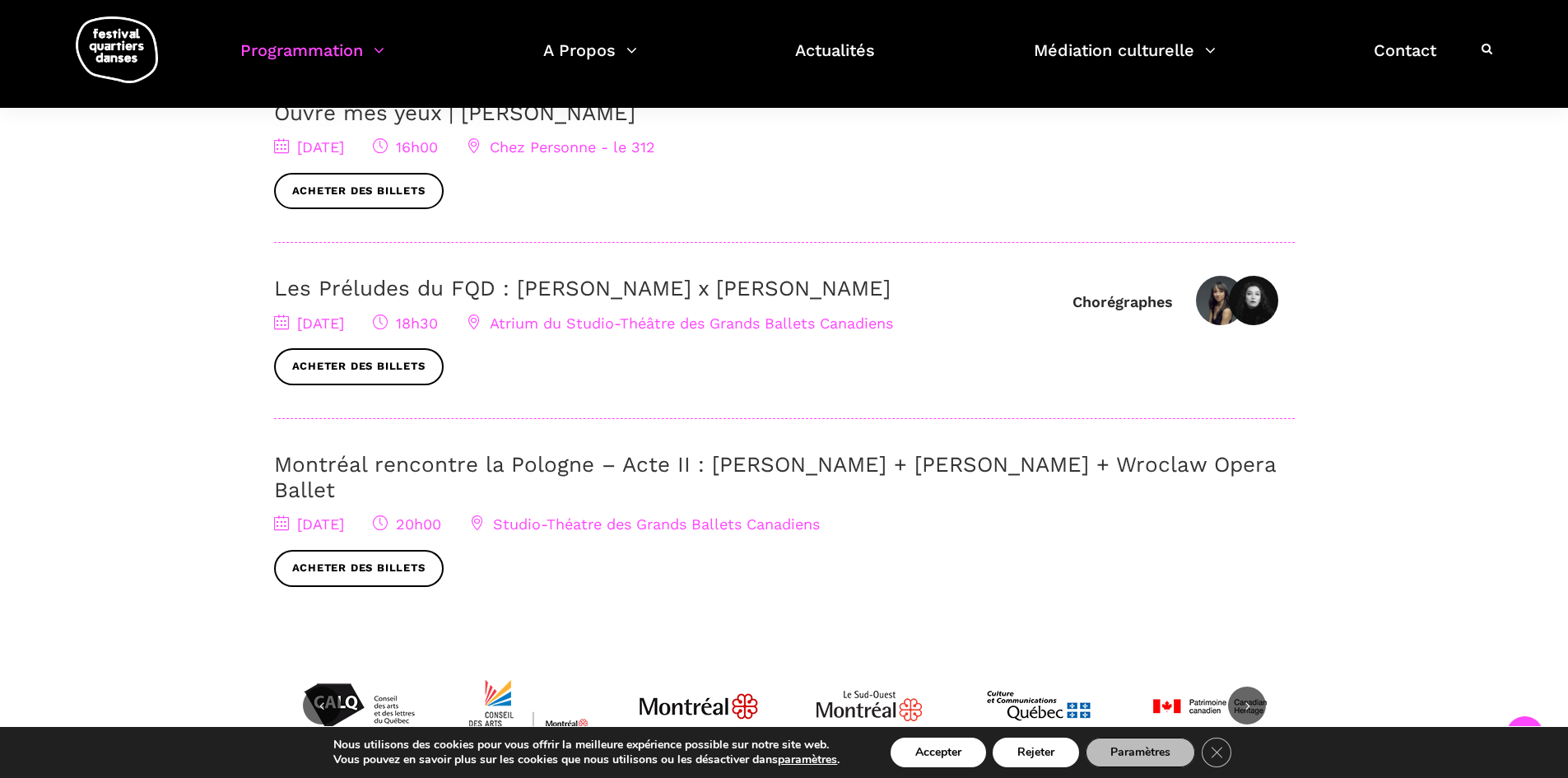
scroll to position [576, 0]
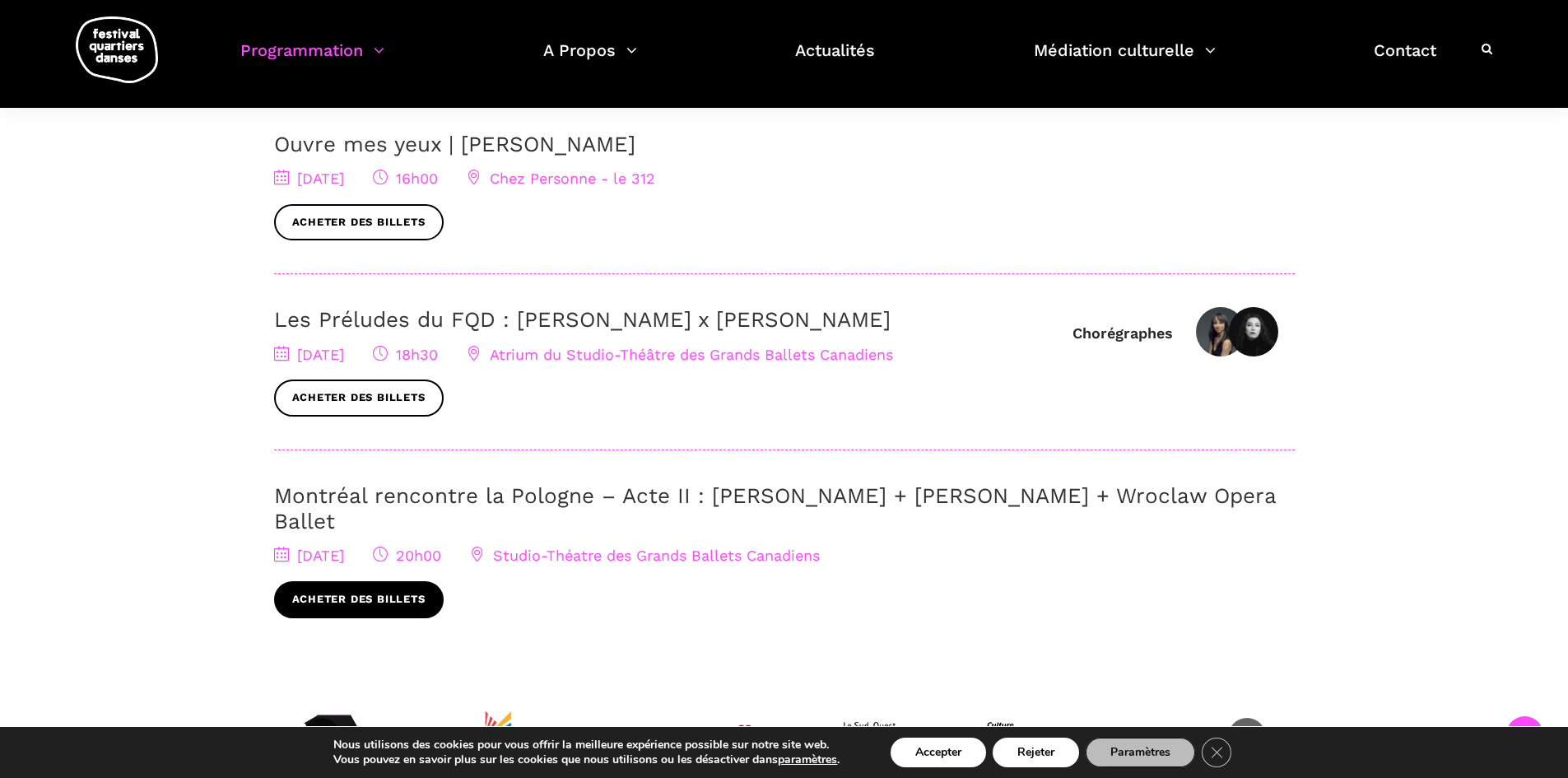
click at [374, 581] on link "Acheter des billets" at bounding box center [359, 599] width 170 height 37
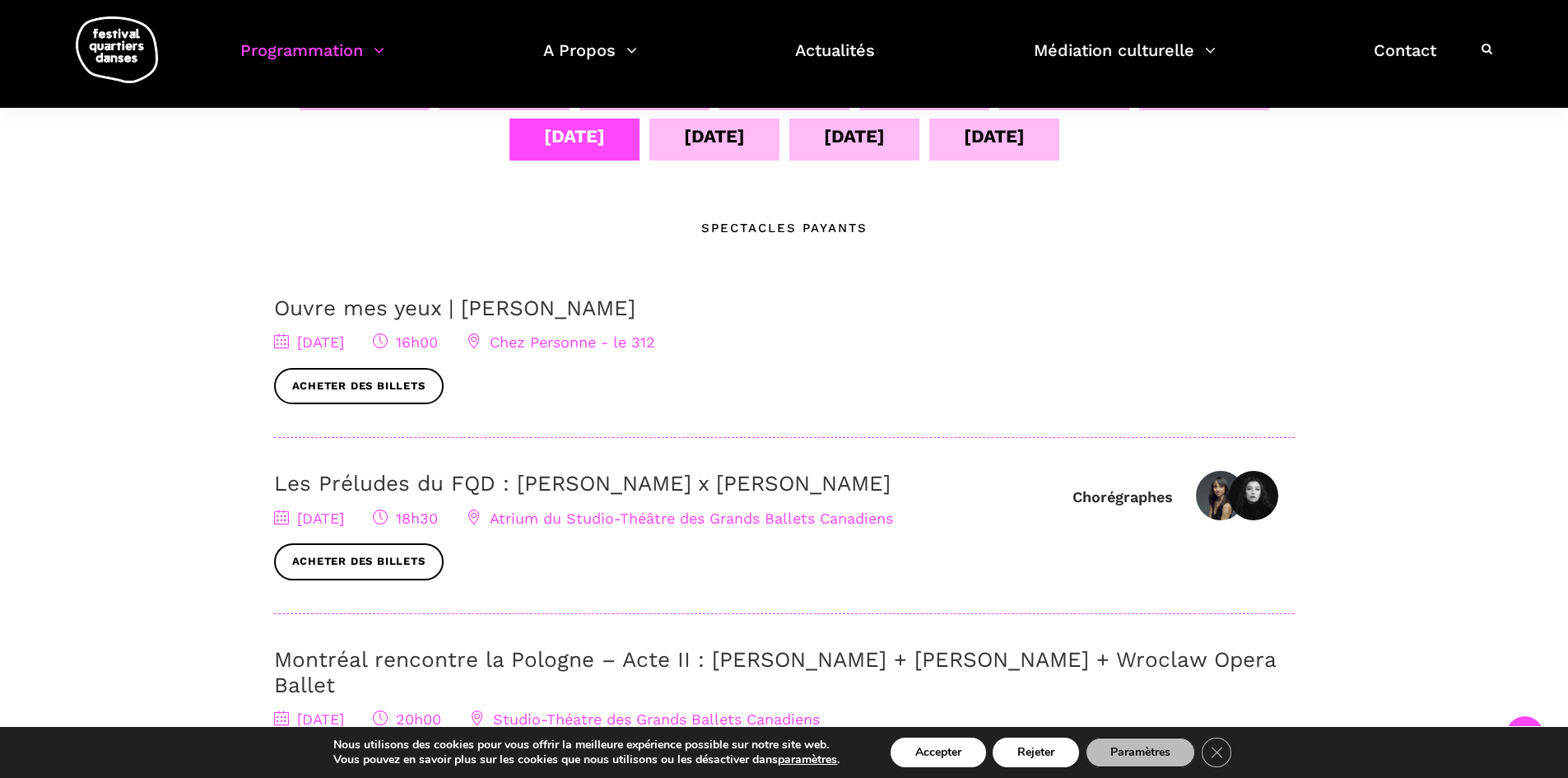
scroll to position [165, 0]
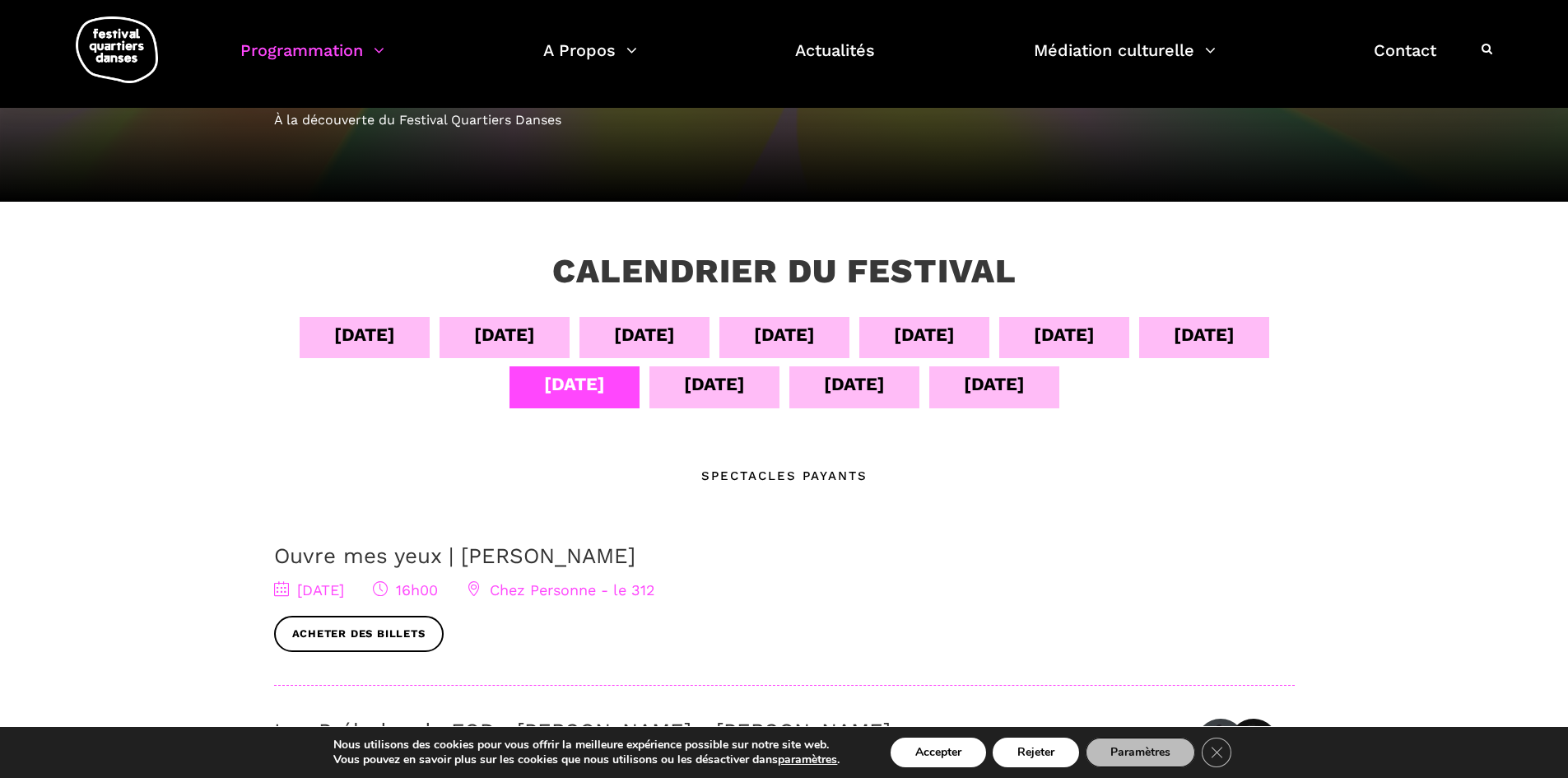
click at [741, 338] on div "07 sept" at bounding box center [784, 337] width 130 height 41
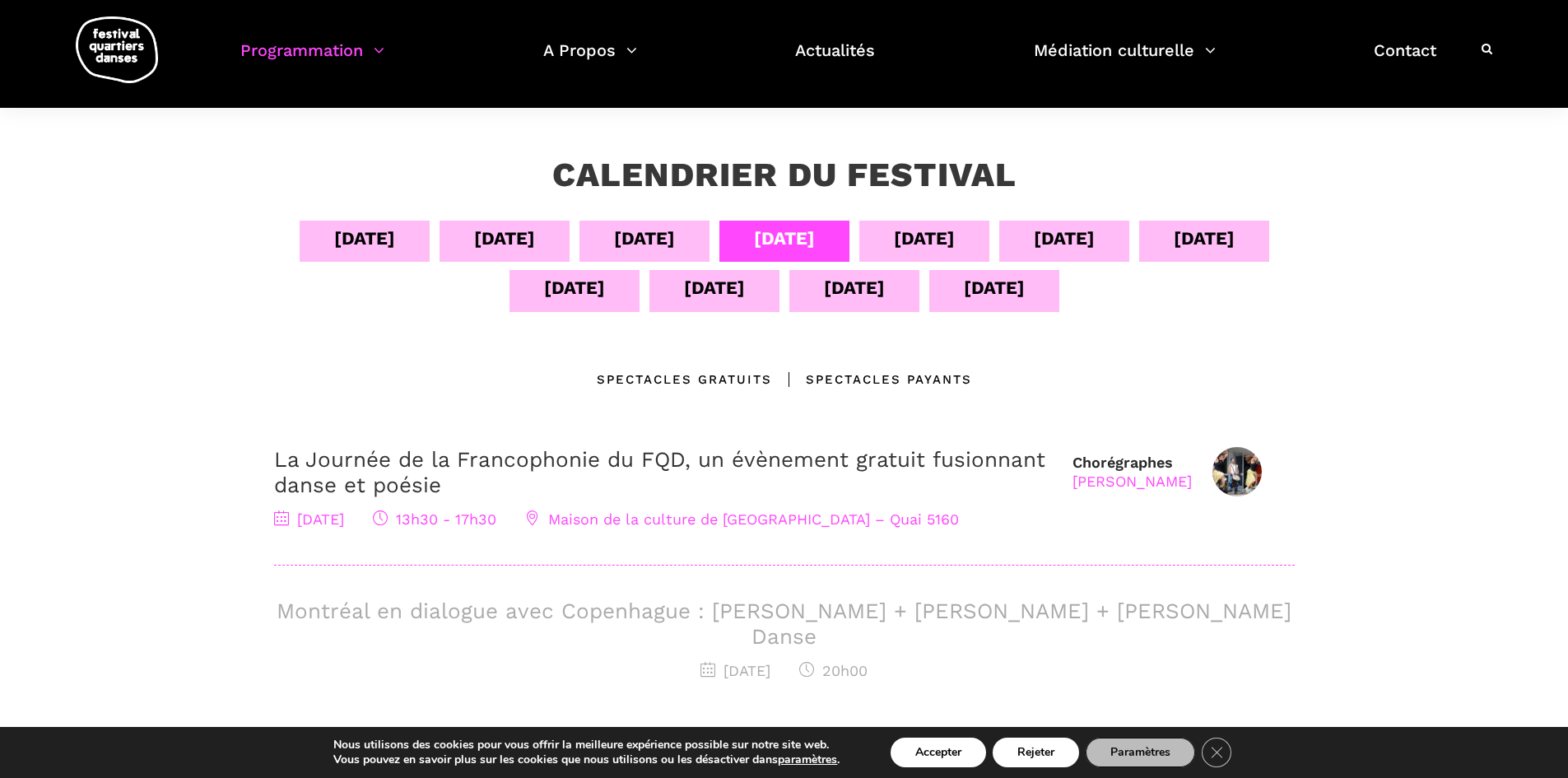
scroll to position [494, 0]
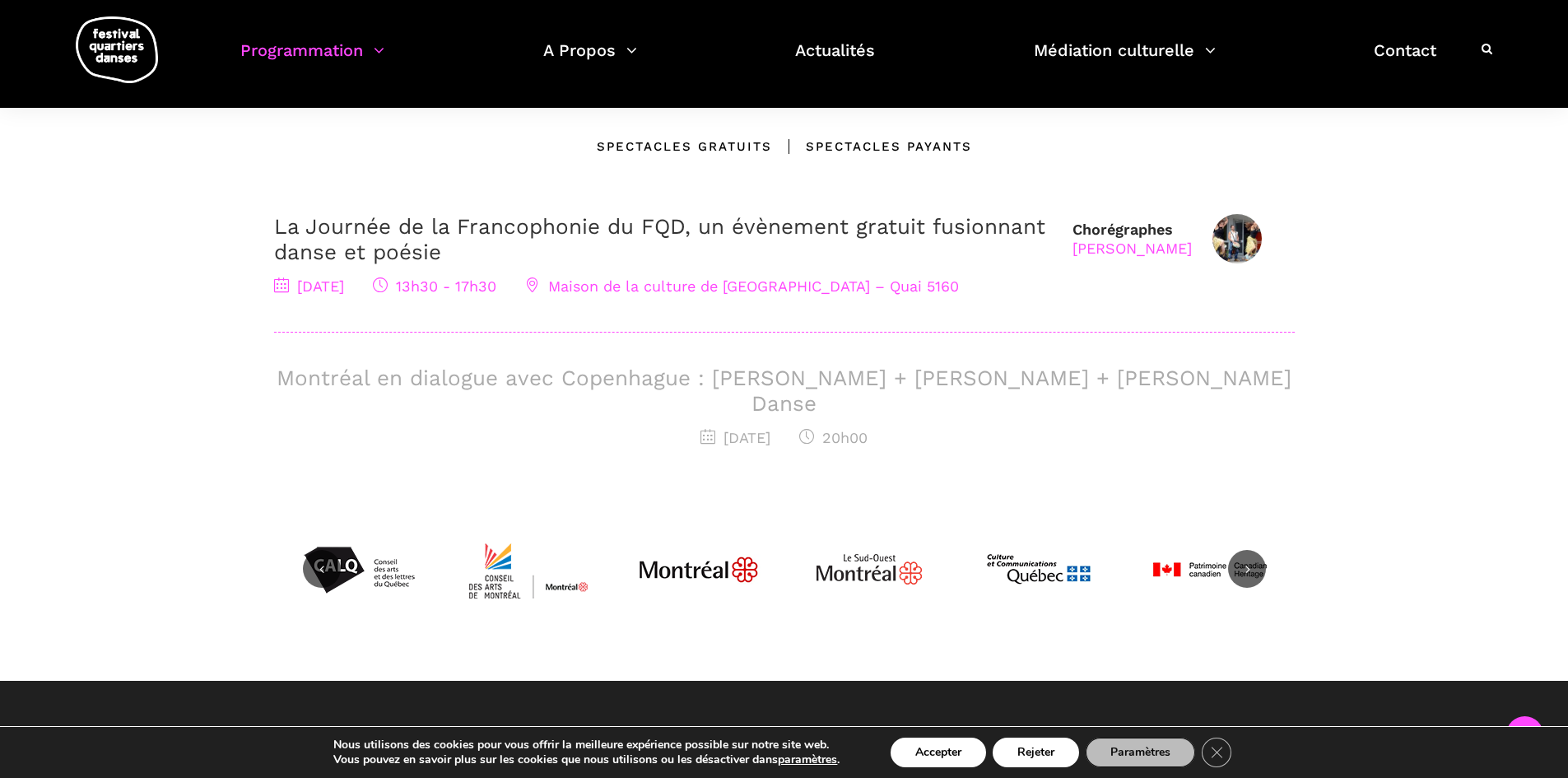
click at [872, 379] on h3 "Montréal en dialogue avec Copenhague : [PERSON_NAME] + [PERSON_NAME] + [PERSON_…" at bounding box center [784, 390] width 1020 height 51
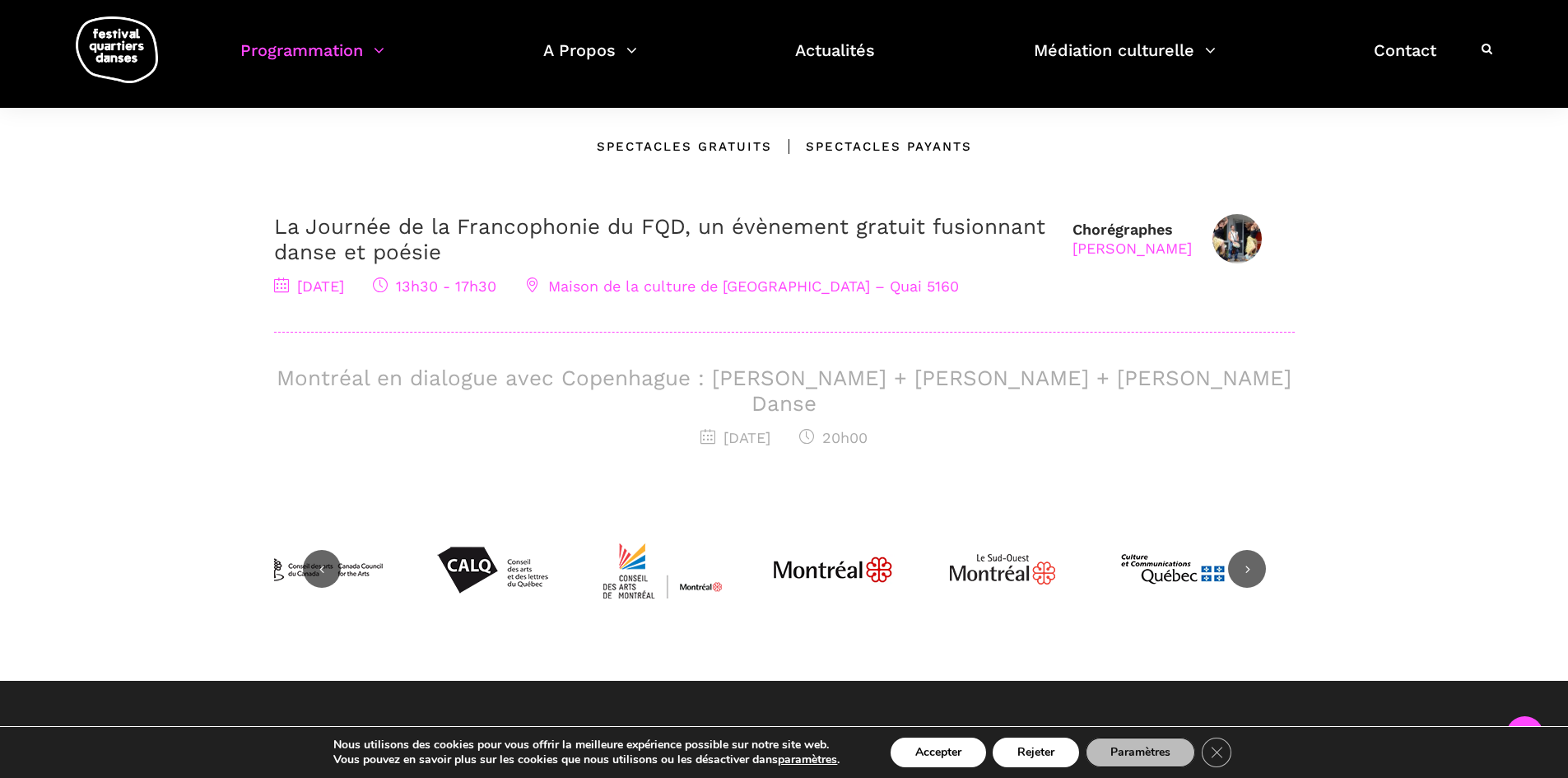
click at [834, 379] on h3 "Montréal en dialogue avec Copenhague : [PERSON_NAME] + [PERSON_NAME] + [PERSON_…" at bounding box center [784, 390] width 1020 height 51
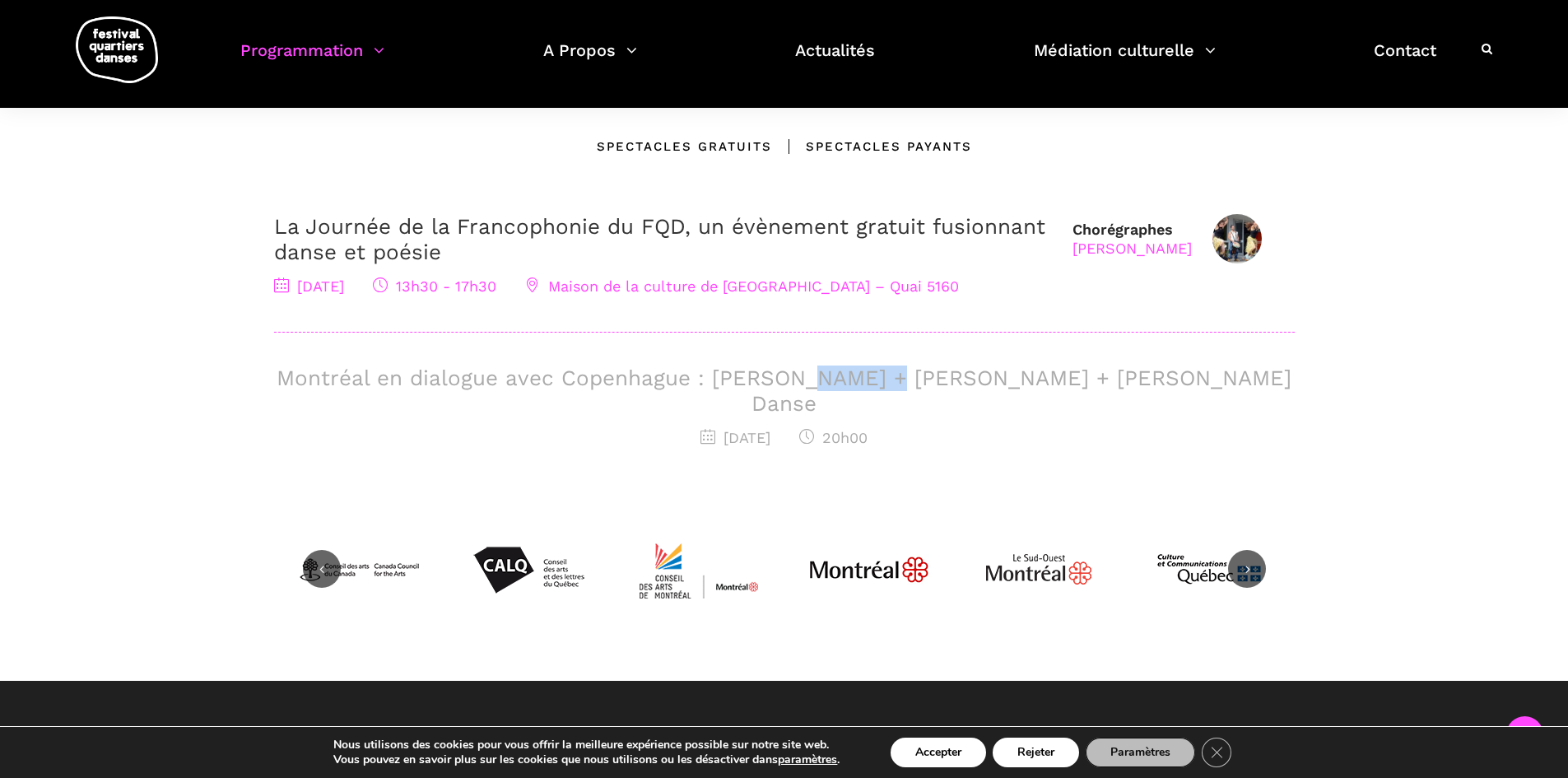
click at [834, 379] on h3 "Montréal en dialogue avec Copenhague : [PERSON_NAME] + [PERSON_NAME] + [PERSON_…" at bounding box center [784, 390] width 1020 height 51
click at [1194, 398] on div "Montréal en dialogue avec Copenhague : Charles-Alexis Desgagnés + Lene Boel + S…" at bounding box center [784, 407] width 1020 height 85
click at [1162, 385] on h3 "Montréal en dialogue avec Copenhague : [PERSON_NAME] + [PERSON_NAME] + [PERSON_…" at bounding box center [784, 390] width 1020 height 51
click at [811, 378] on h3 "Montréal en dialogue avec Copenhague : [PERSON_NAME] + [PERSON_NAME] + [PERSON_…" at bounding box center [784, 390] width 1020 height 51
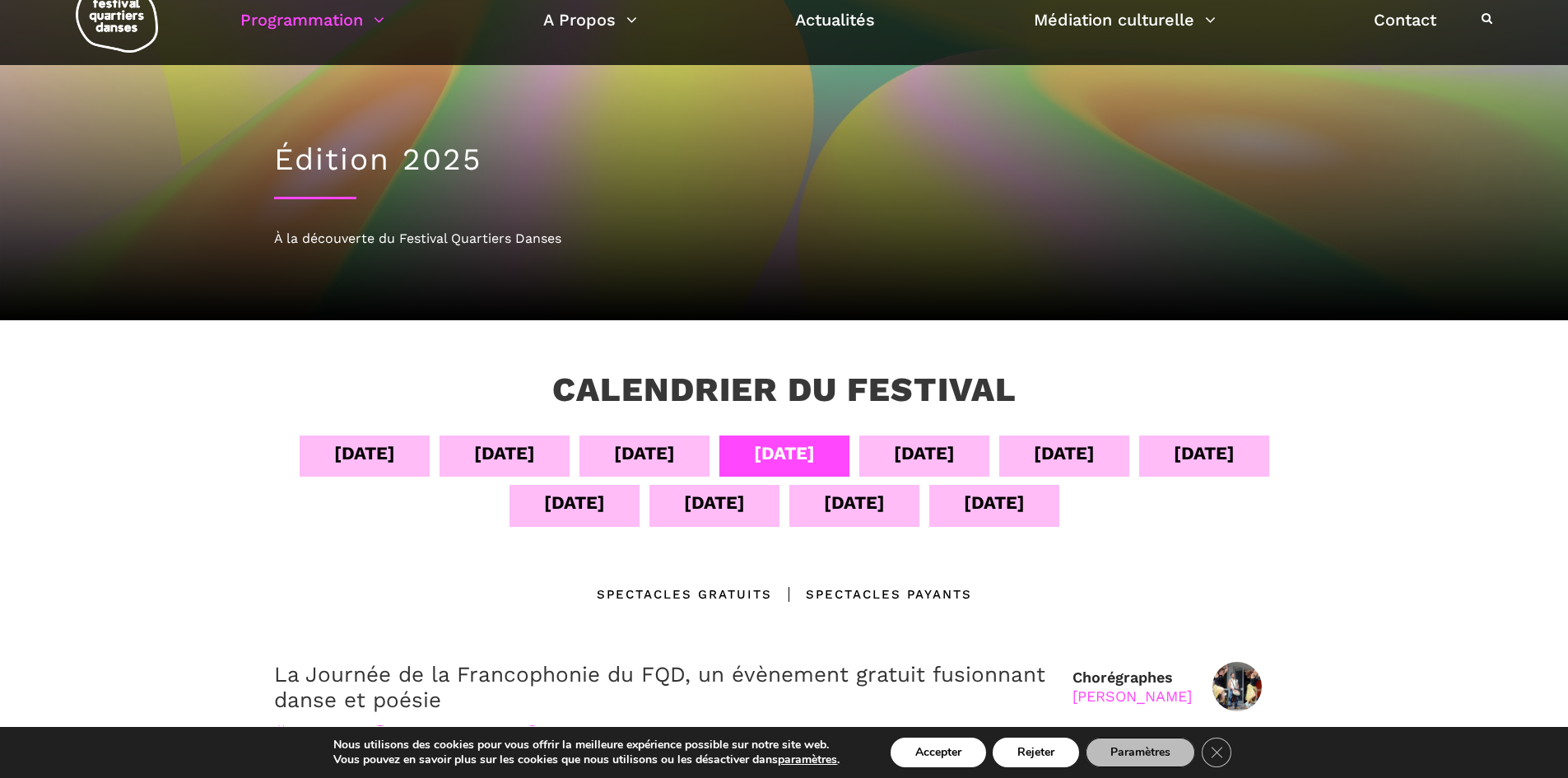
scroll to position [82, 0]
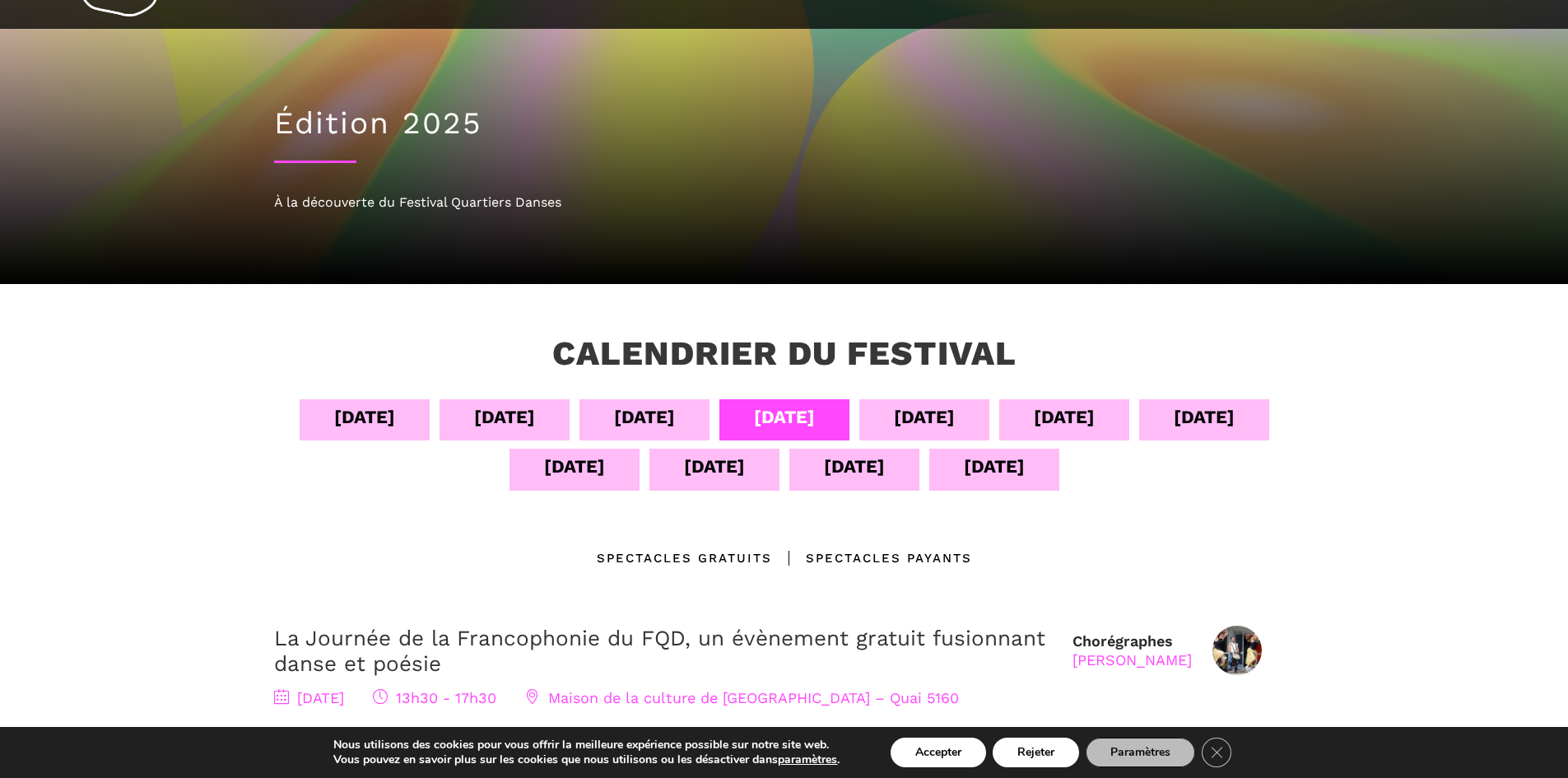
click at [579, 465] on div "11 sept" at bounding box center [574, 466] width 61 height 29
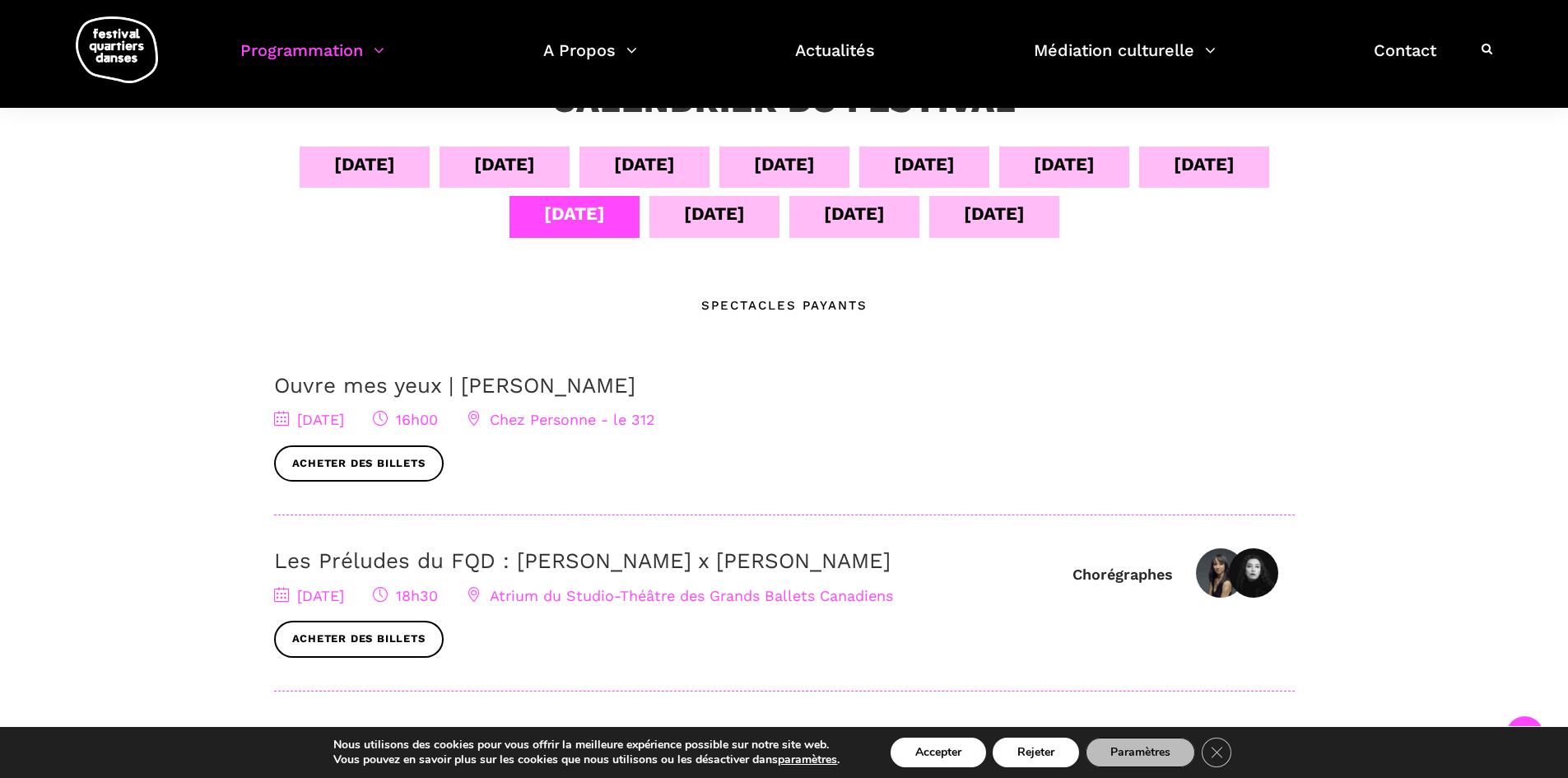
scroll to position [576, 0]
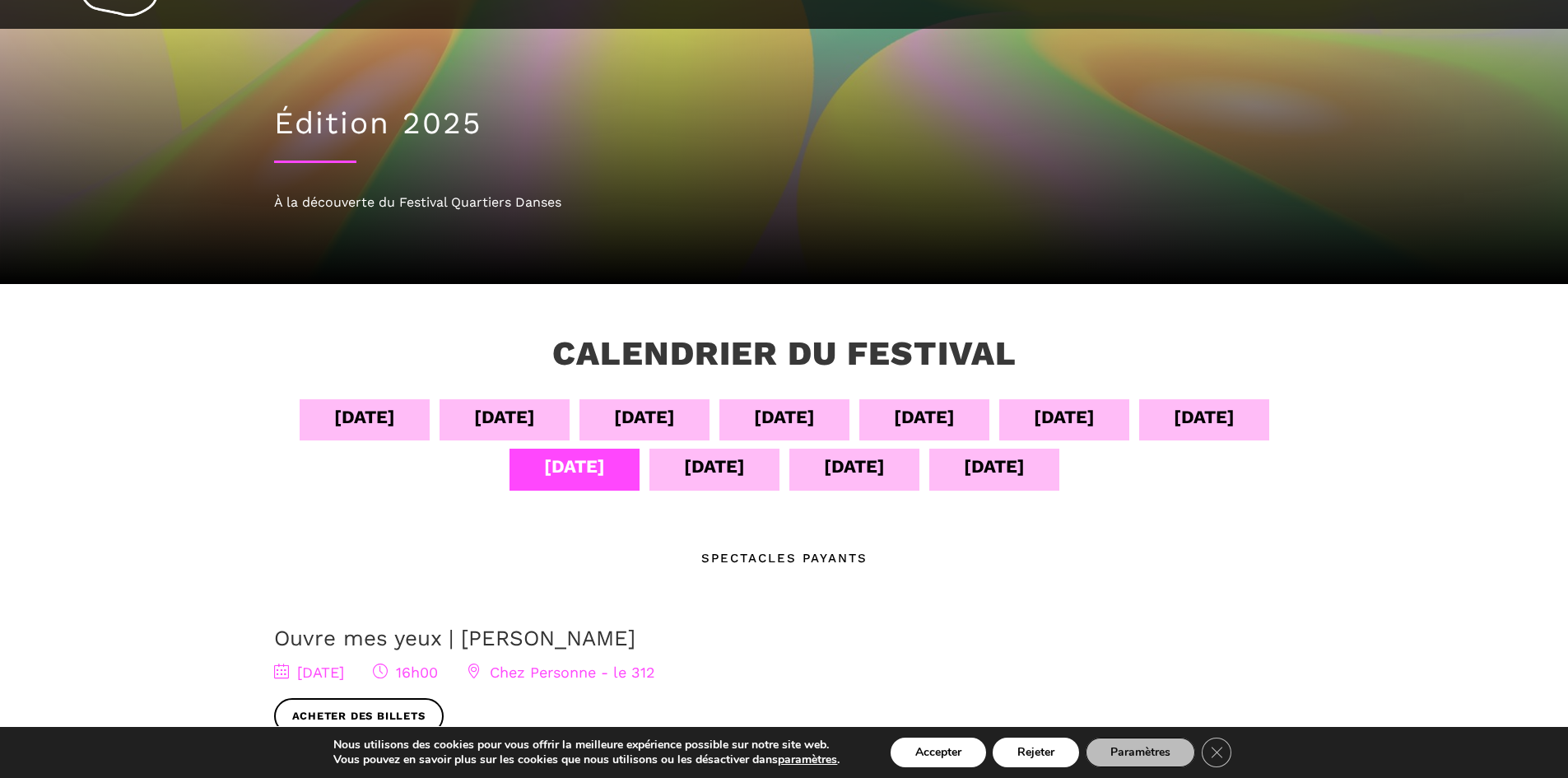
click at [723, 481] on div "12 sept" at bounding box center [714, 468] width 130 height 41
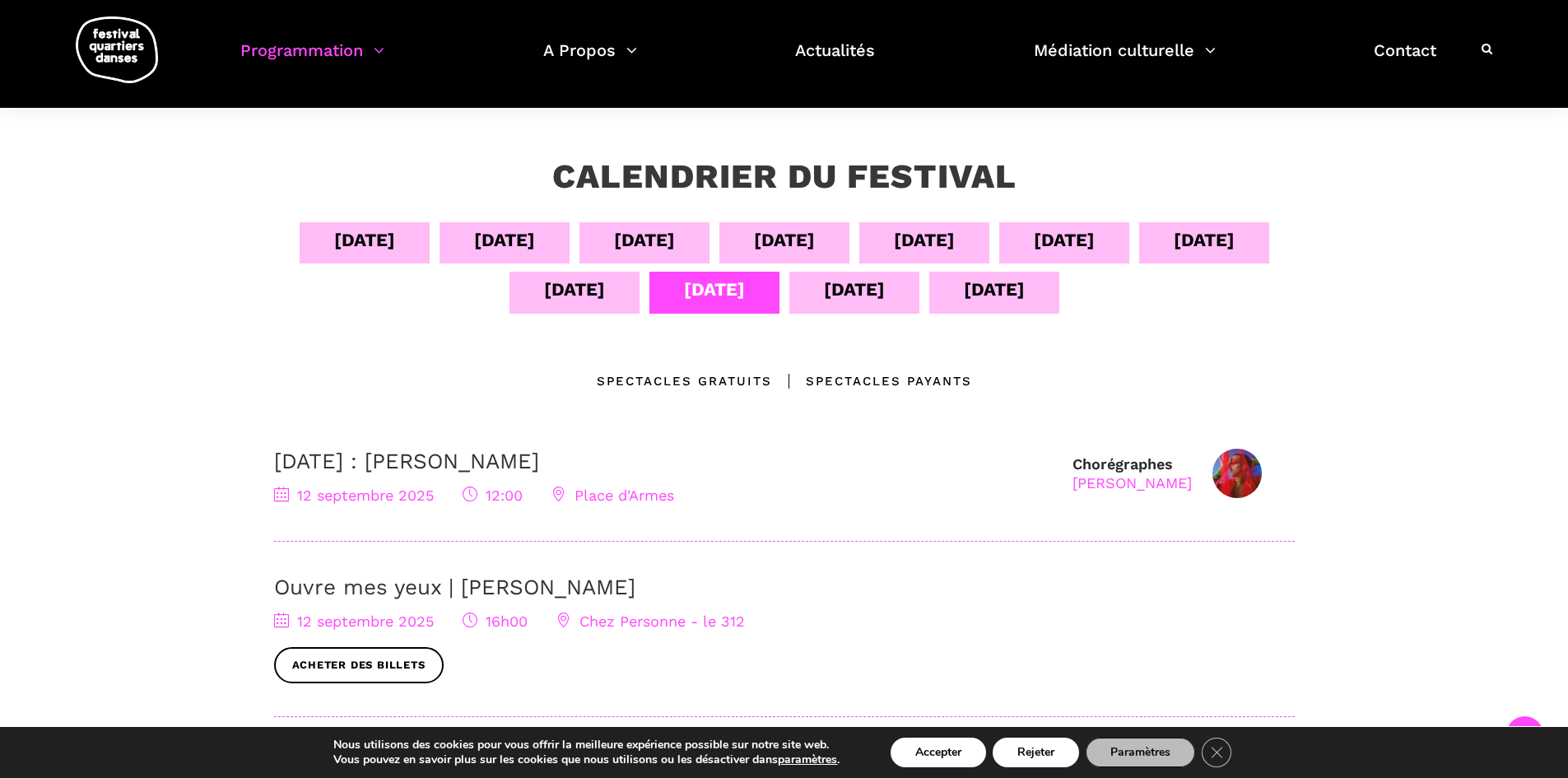
scroll to position [247, 0]
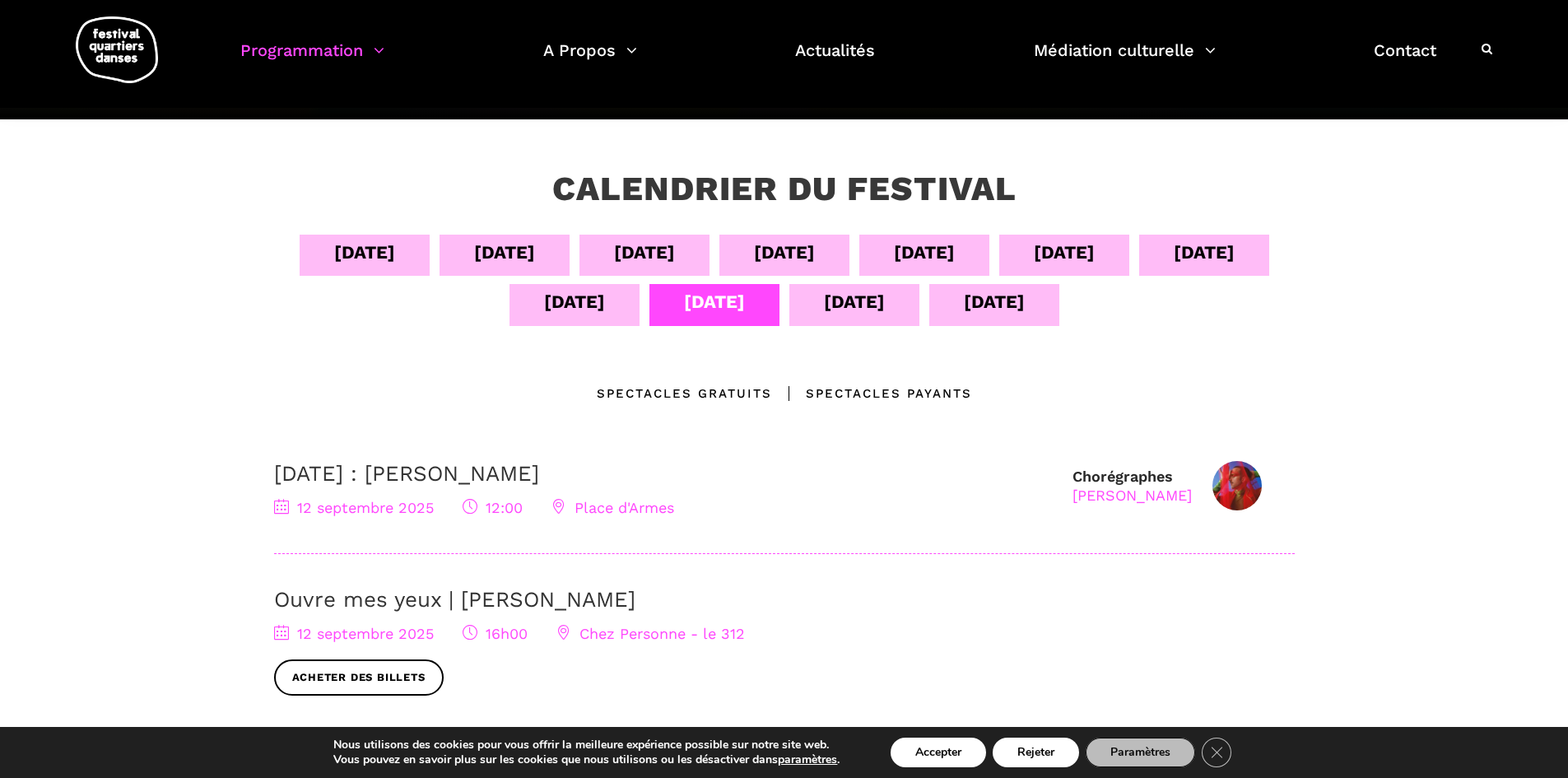
click at [831, 313] on div "13 sept" at bounding box center [854, 301] width 61 height 29
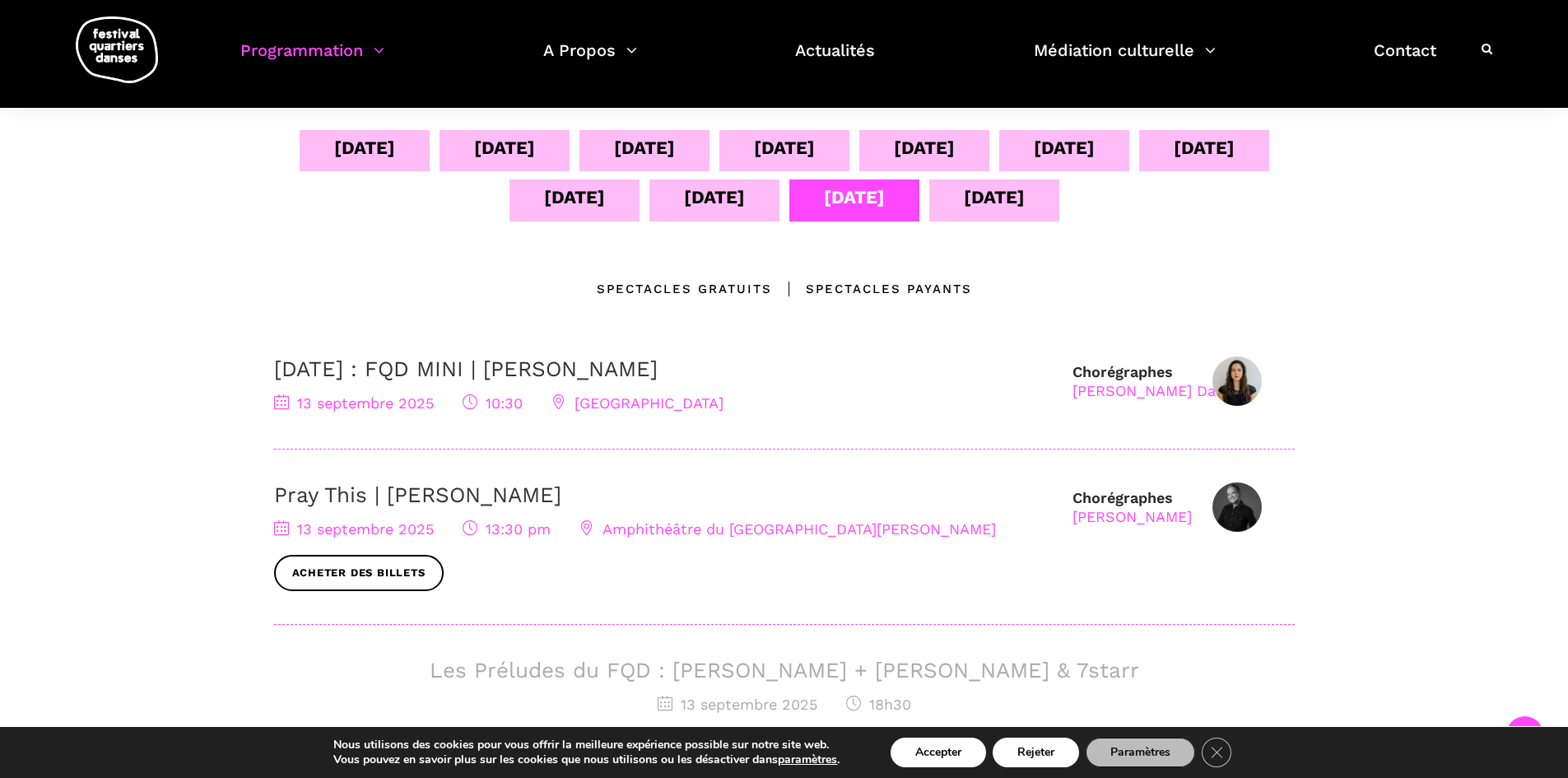
scroll to position [494, 0]
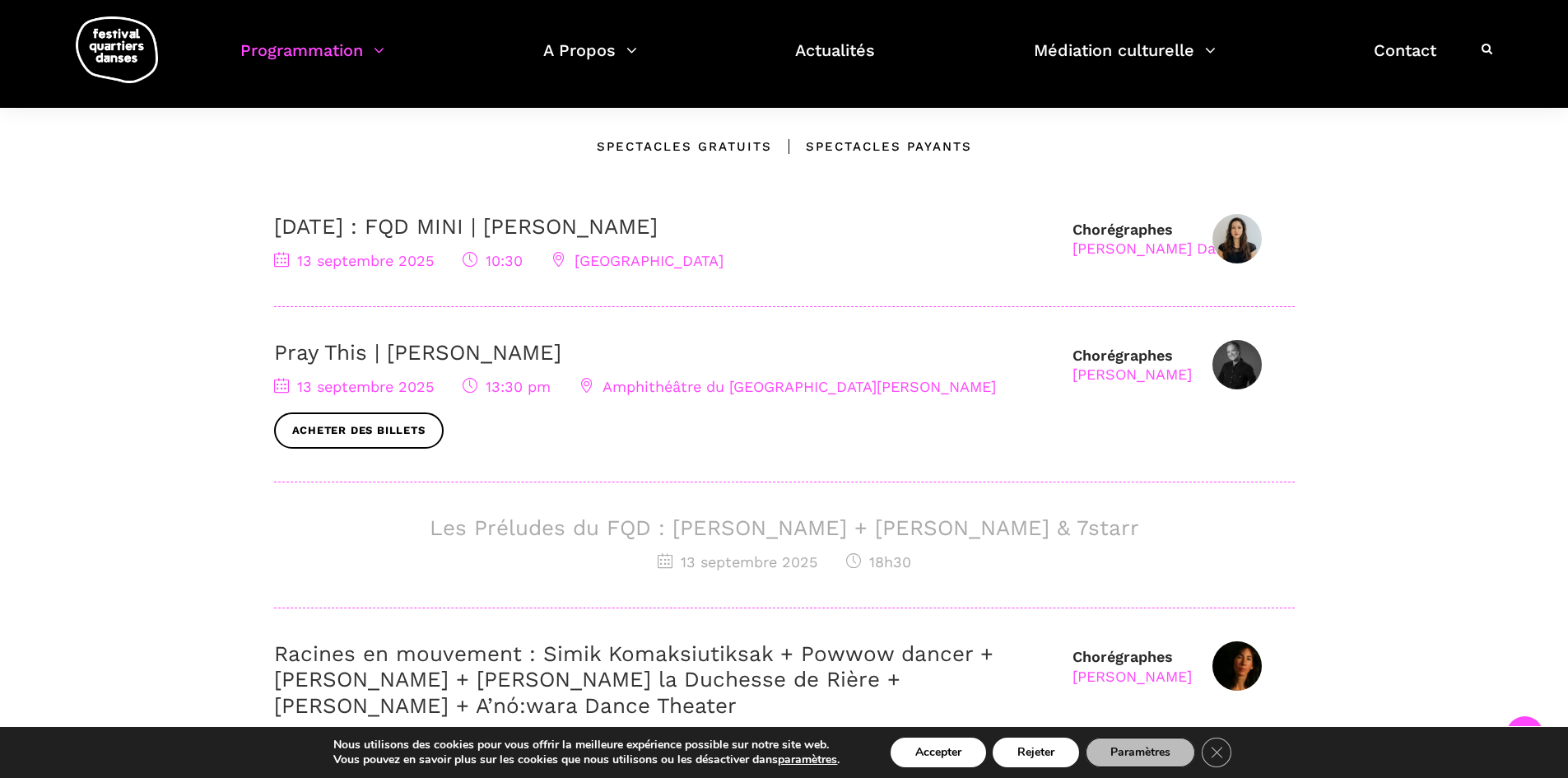
drag, startPoint x: 858, startPoint y: 532, endPoint x: 797, endPoint y: 569, distance: 71.6
click at [797, 569] on span "13 septembre 2025" at bounding box center [737, 561] width 160 height 17
click at [645, 523] on h3 "Les Préludes du FQD : Daniela Jezerinac + Charles Brecard & 7starr" at bounding box center [784, 528] width 1020 height 26
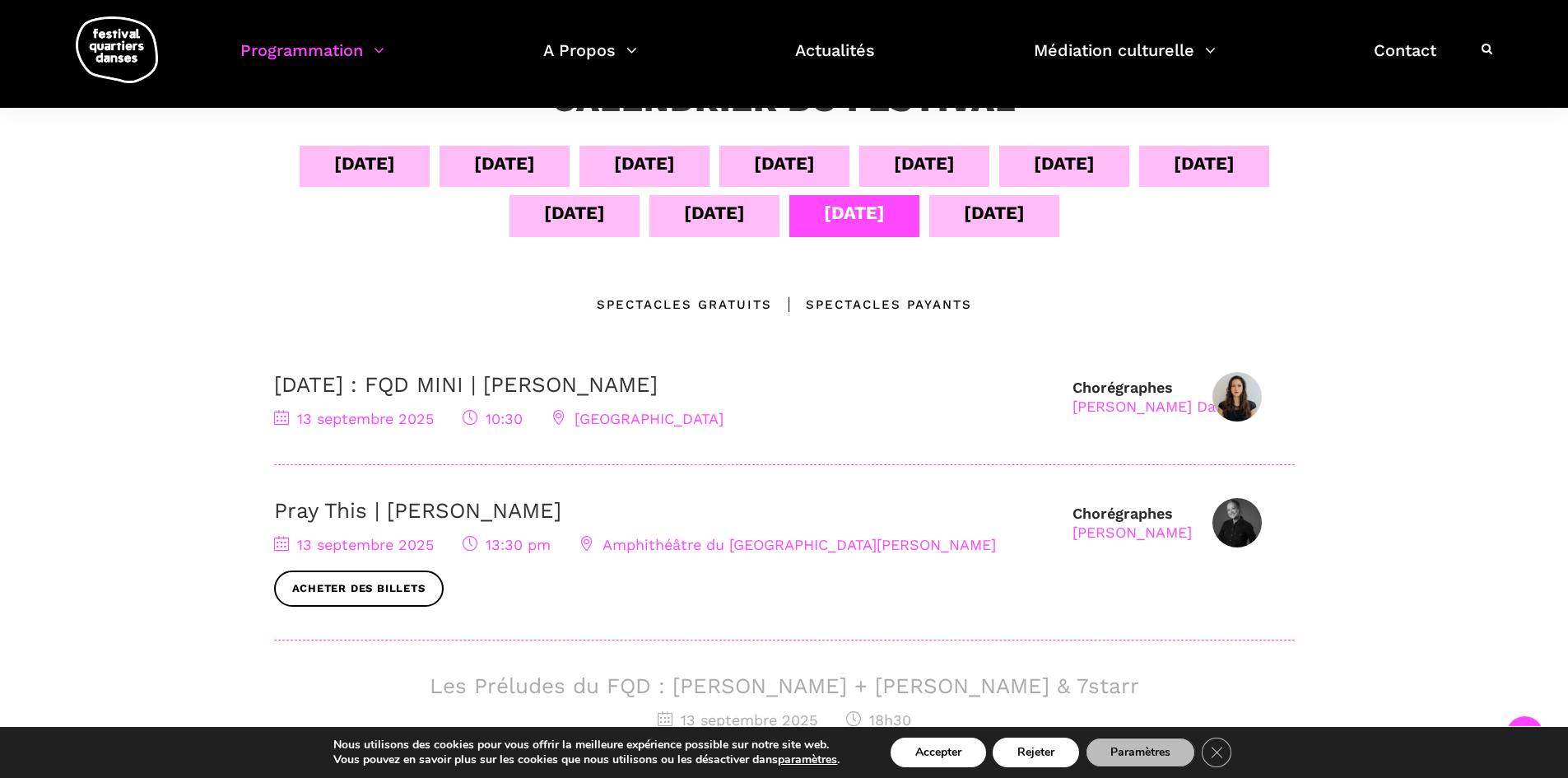
scroll to position [329, 0]
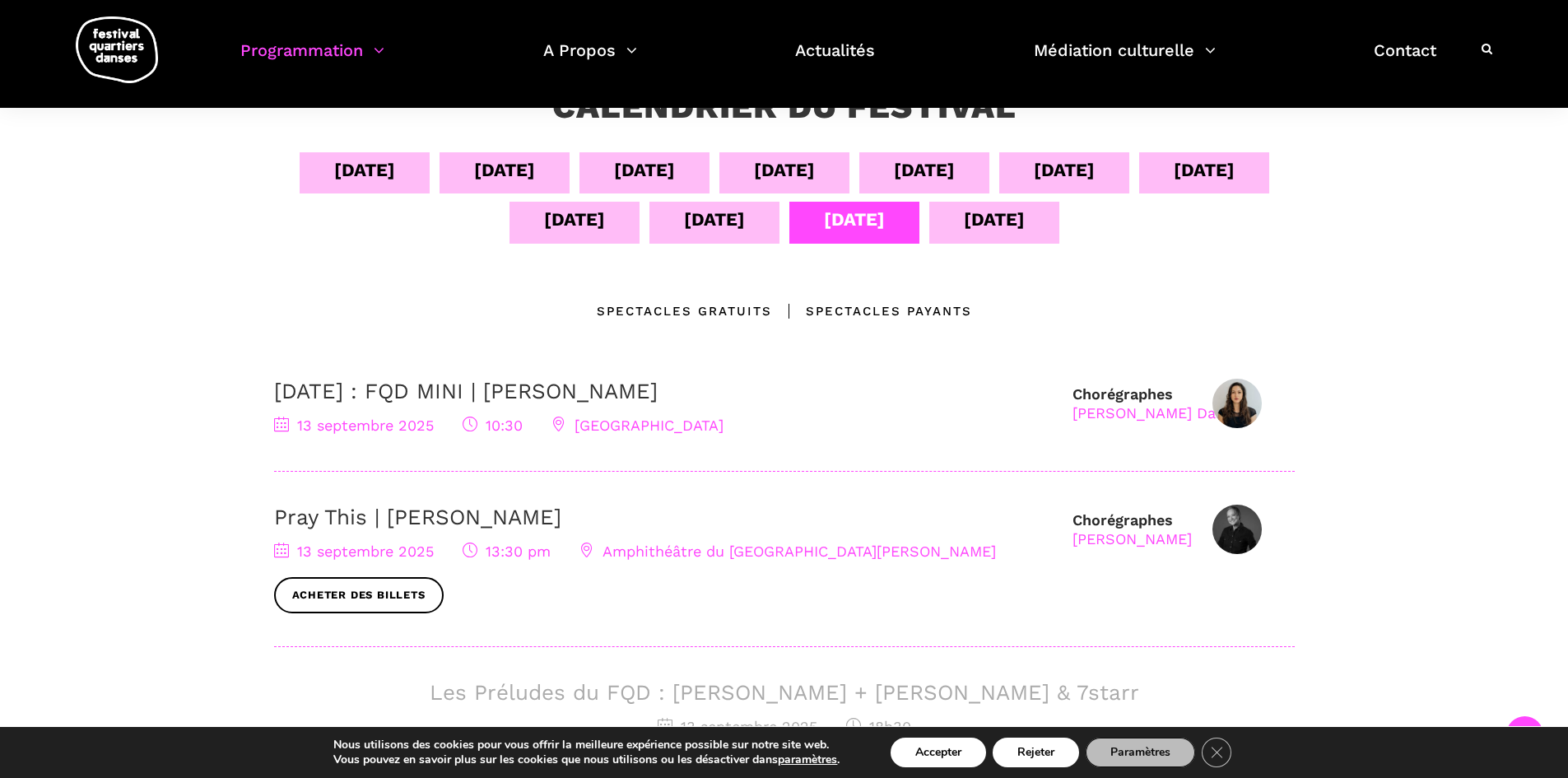
drag, startPoint x: 729, startPoint y: 211, endPoint x: 736, endPoint y: 215, distance: 8.5
click at [729, 211] on div "12 sept" at bounding box center [714, 219] width 61 height 29
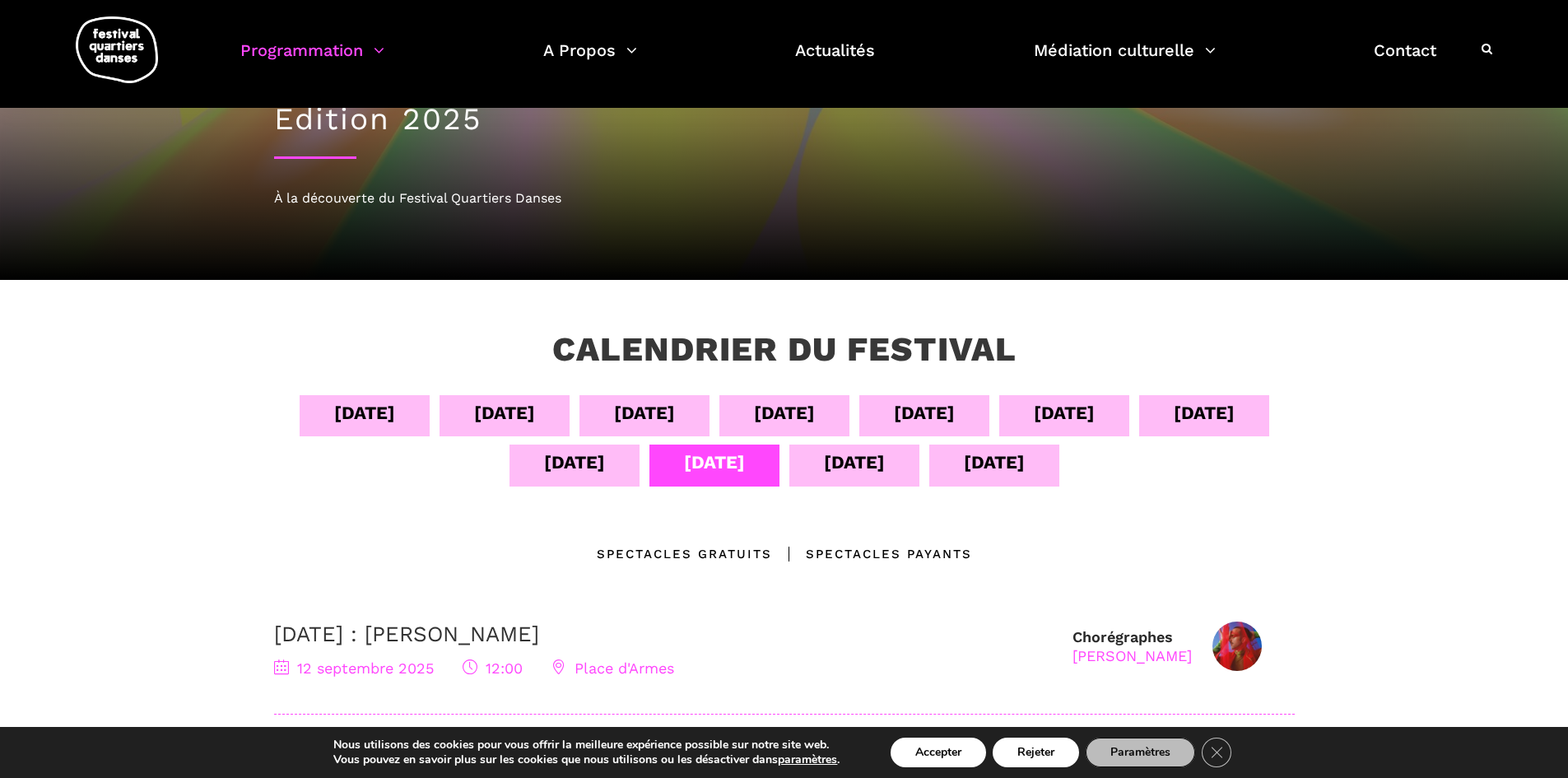
scroll to position [82, 0]
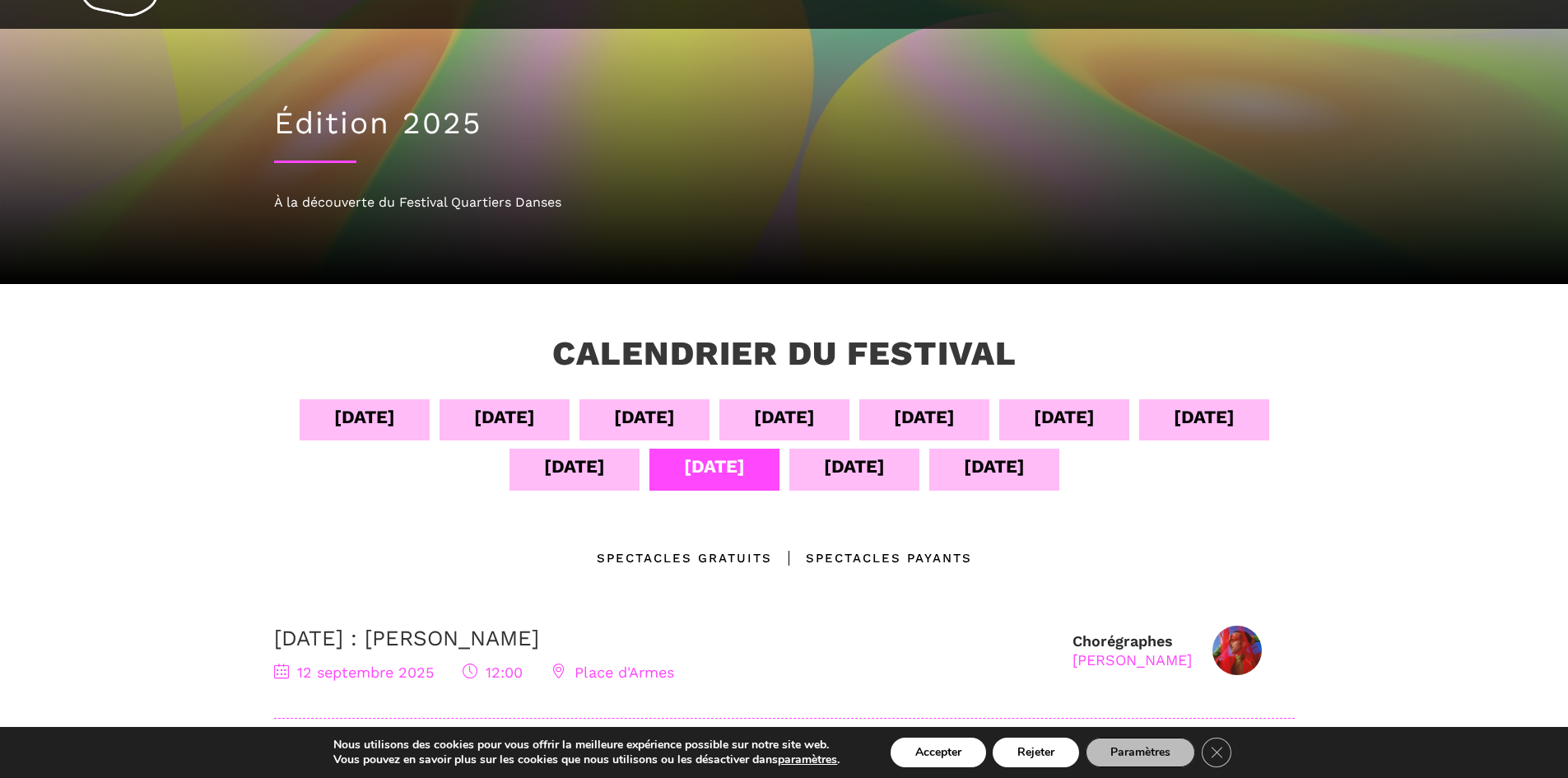
click at [870, 481] on div "13 sept" at bounding box center [854, 466] width 61 height 29
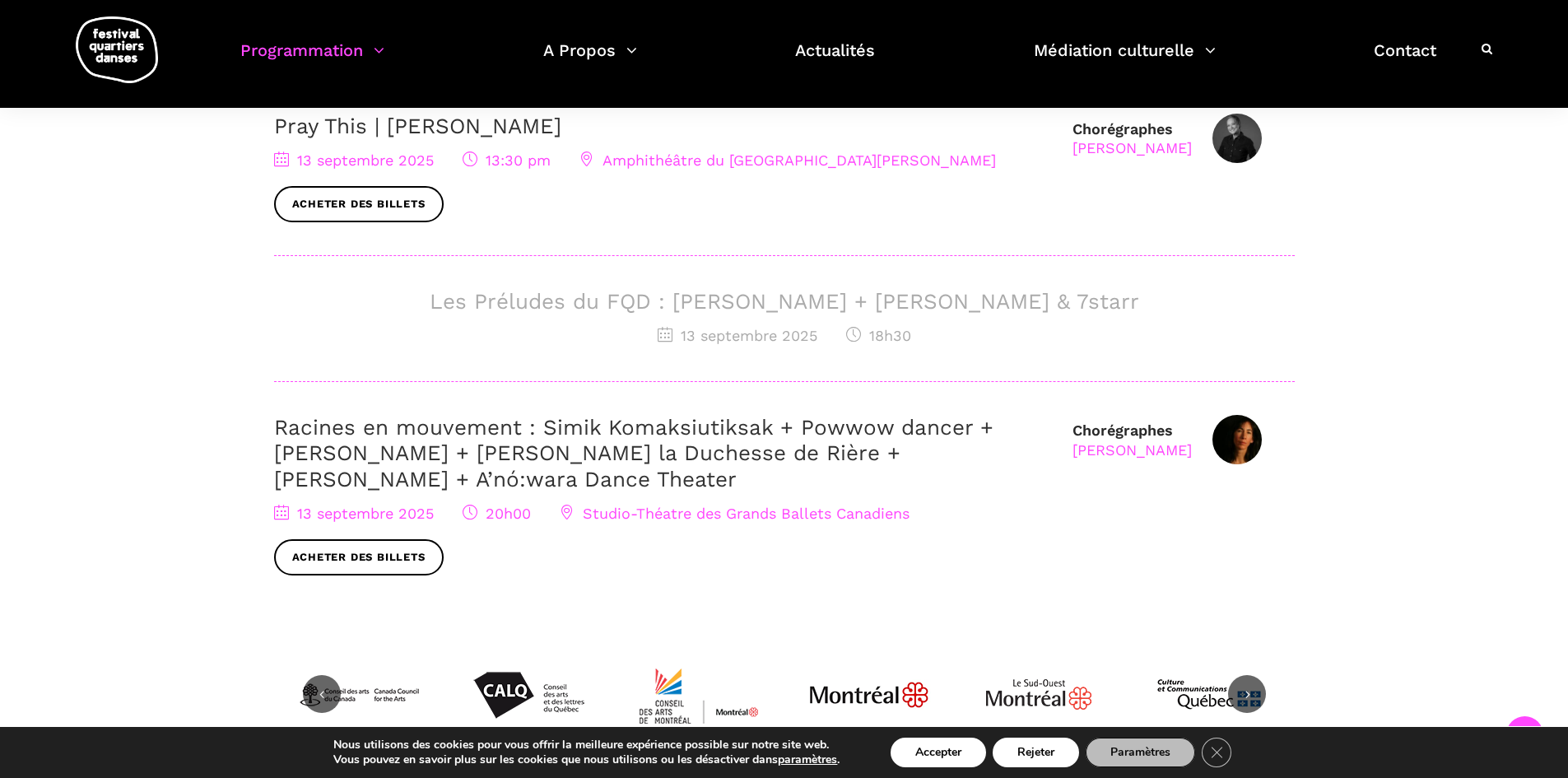
scroll to position [741, 0]
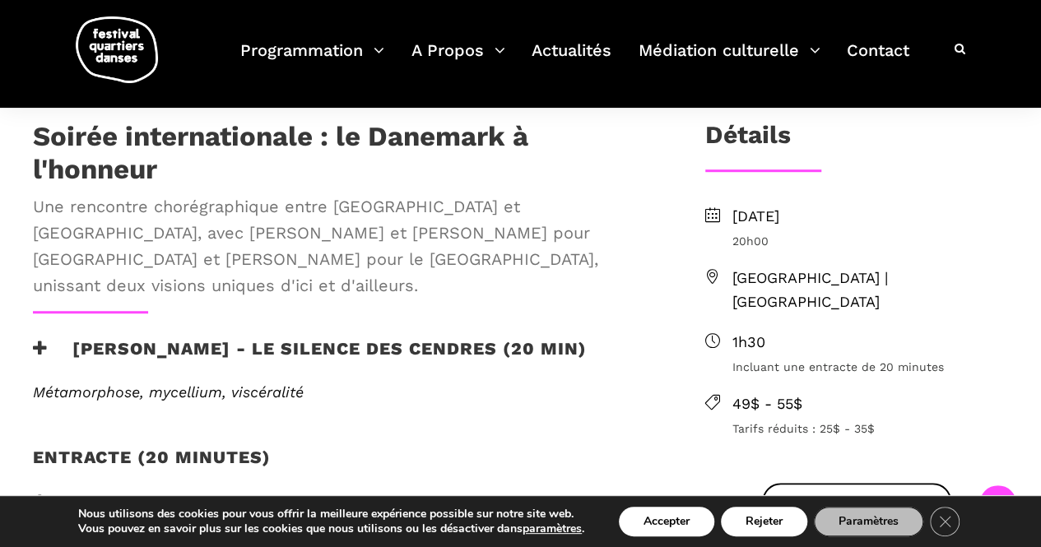
scroll to position [494, 0]
